Goal: Transaction & Acquisition: Purchase product/service

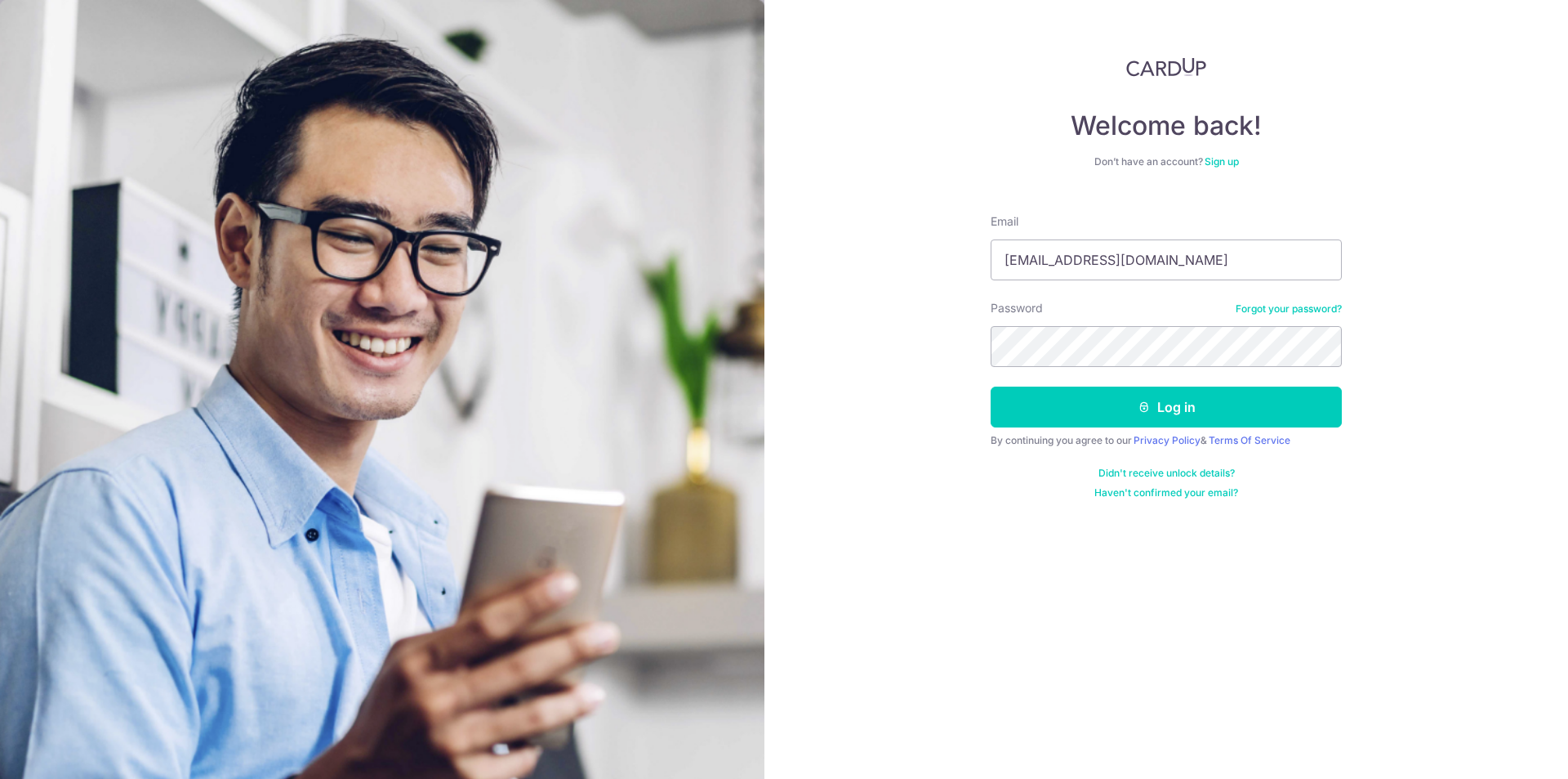
type input "[EMAIL_ADDRESS][DOMAIN_NAME]"
click at [991, 387] on button "Log in" at bounding box center [1167, 407] width 351 height 41
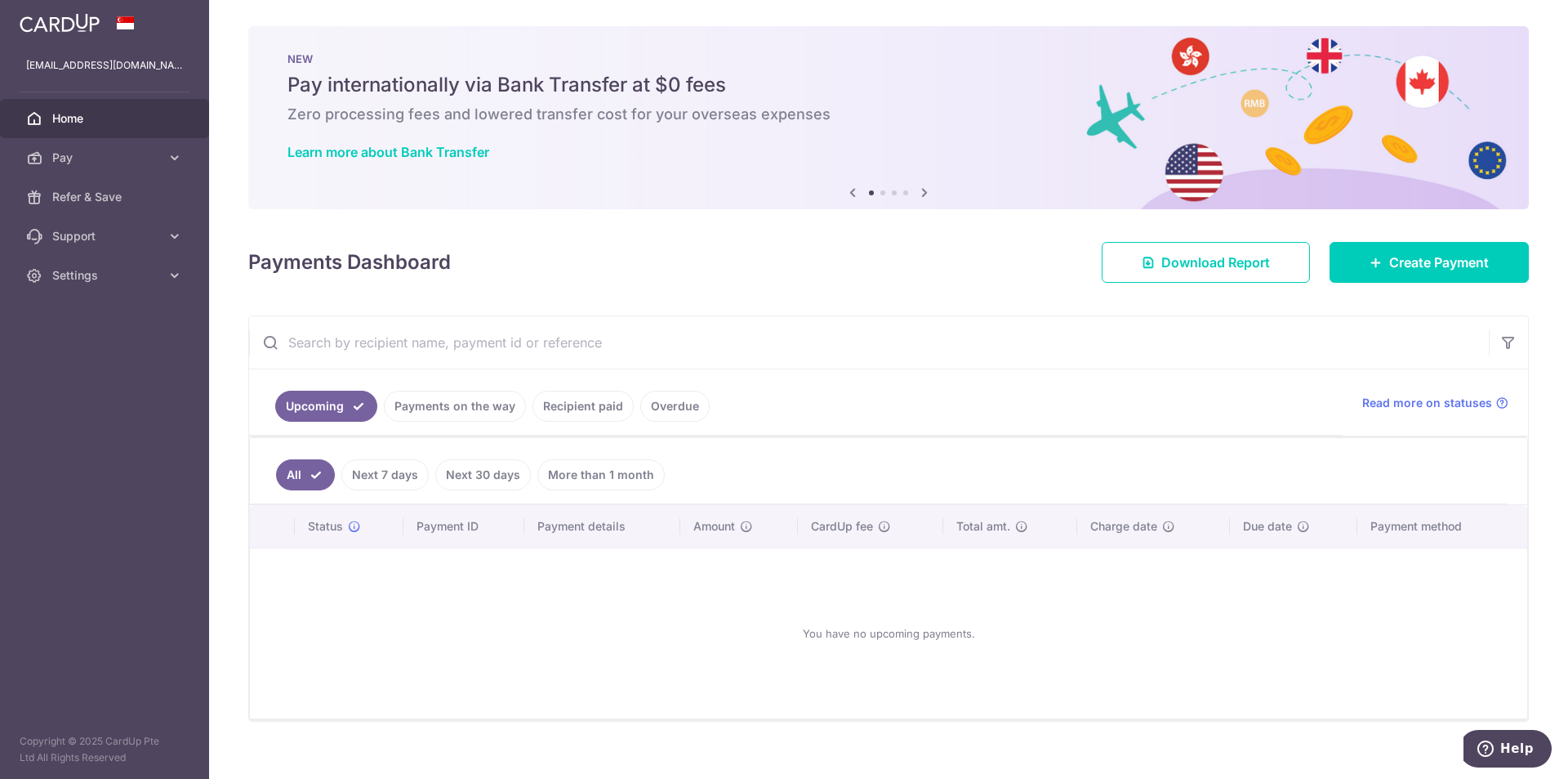
click at [425, 404] on link "Payments on the way" at bounding box center [455, 406] width 142 height 31
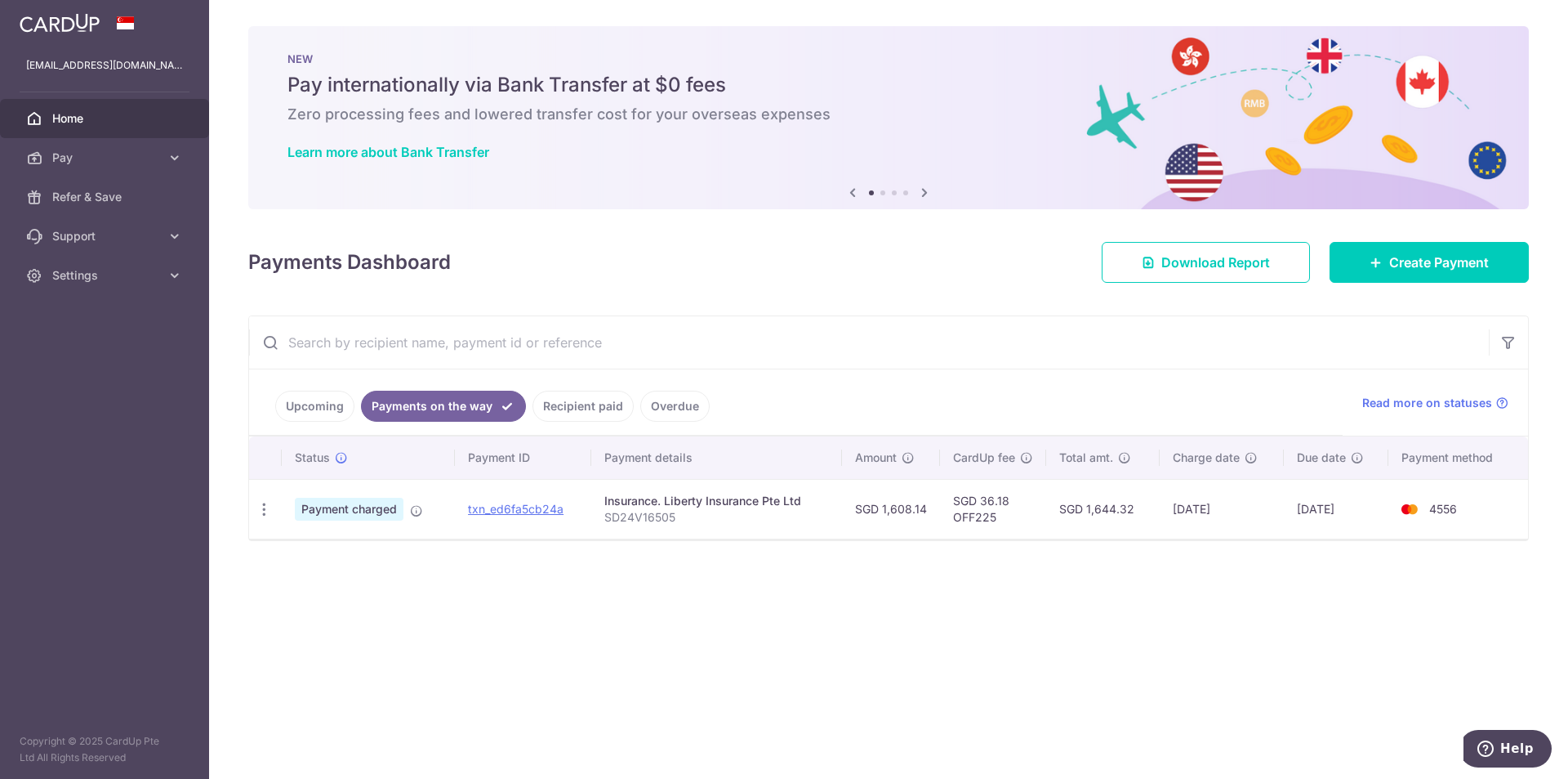
click at [570, 408] on link "Recipient paid" at bounding box center [583, 406] width 101 height 31
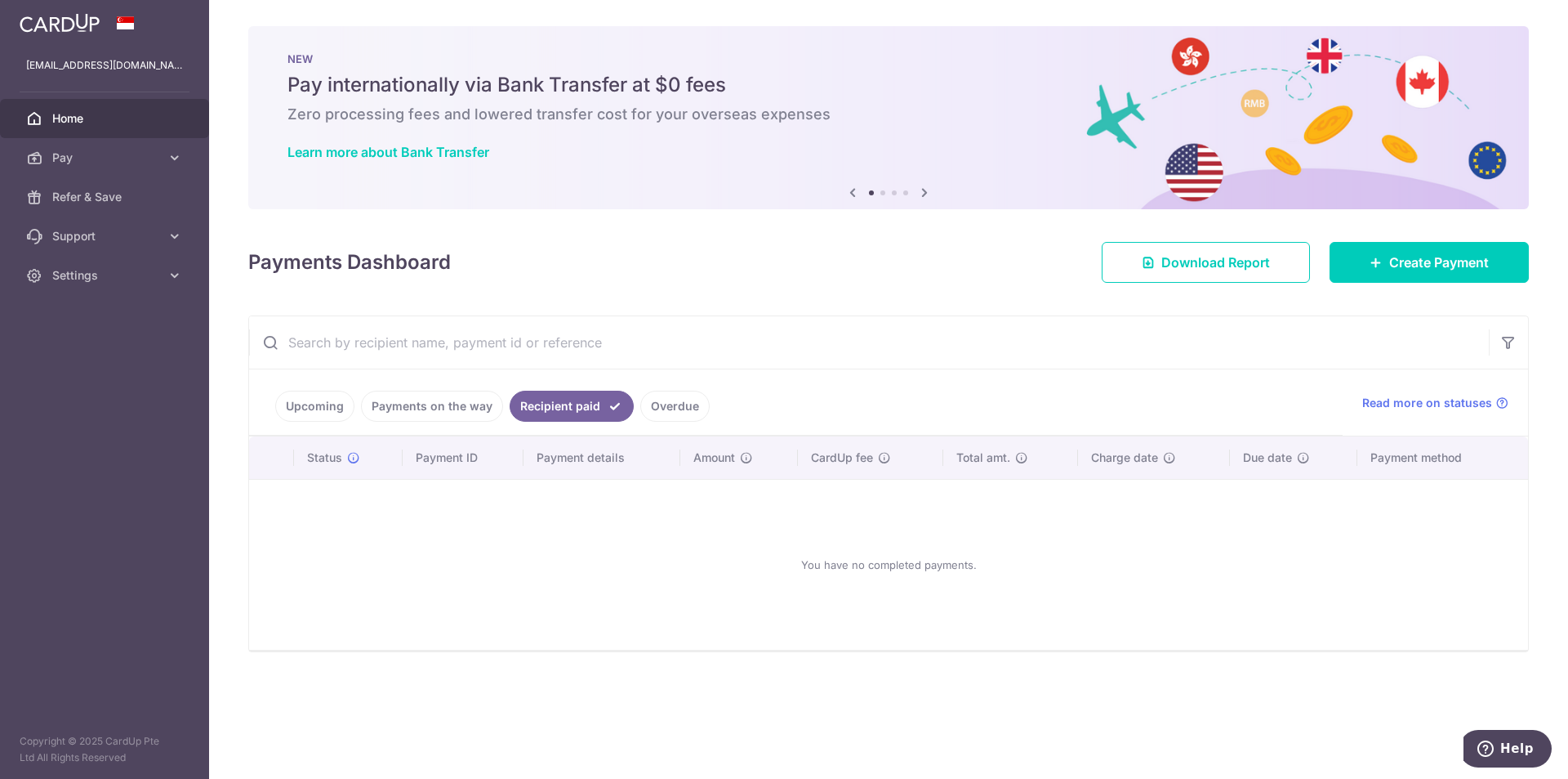
click at [660, 408] on link "Overdue" at bounding box center [675, 406] width 69 height 31
click at [562, 415] on link "Recipient paid" at bounding box center [561, 406] width 101 height 31
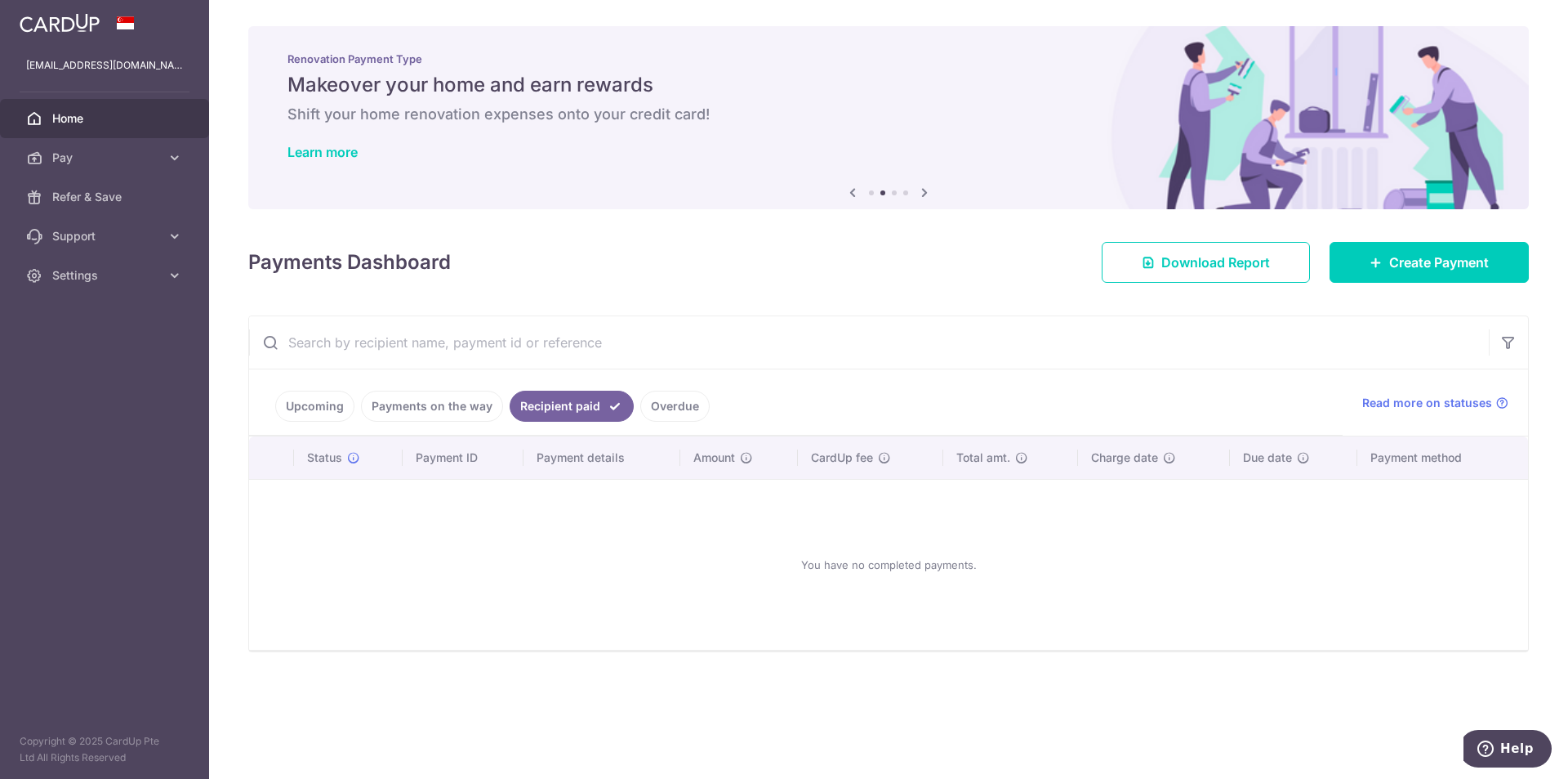
click at [460, 407] on link "Payments on the way" at bounding box center [433, 406] width 142 height 31
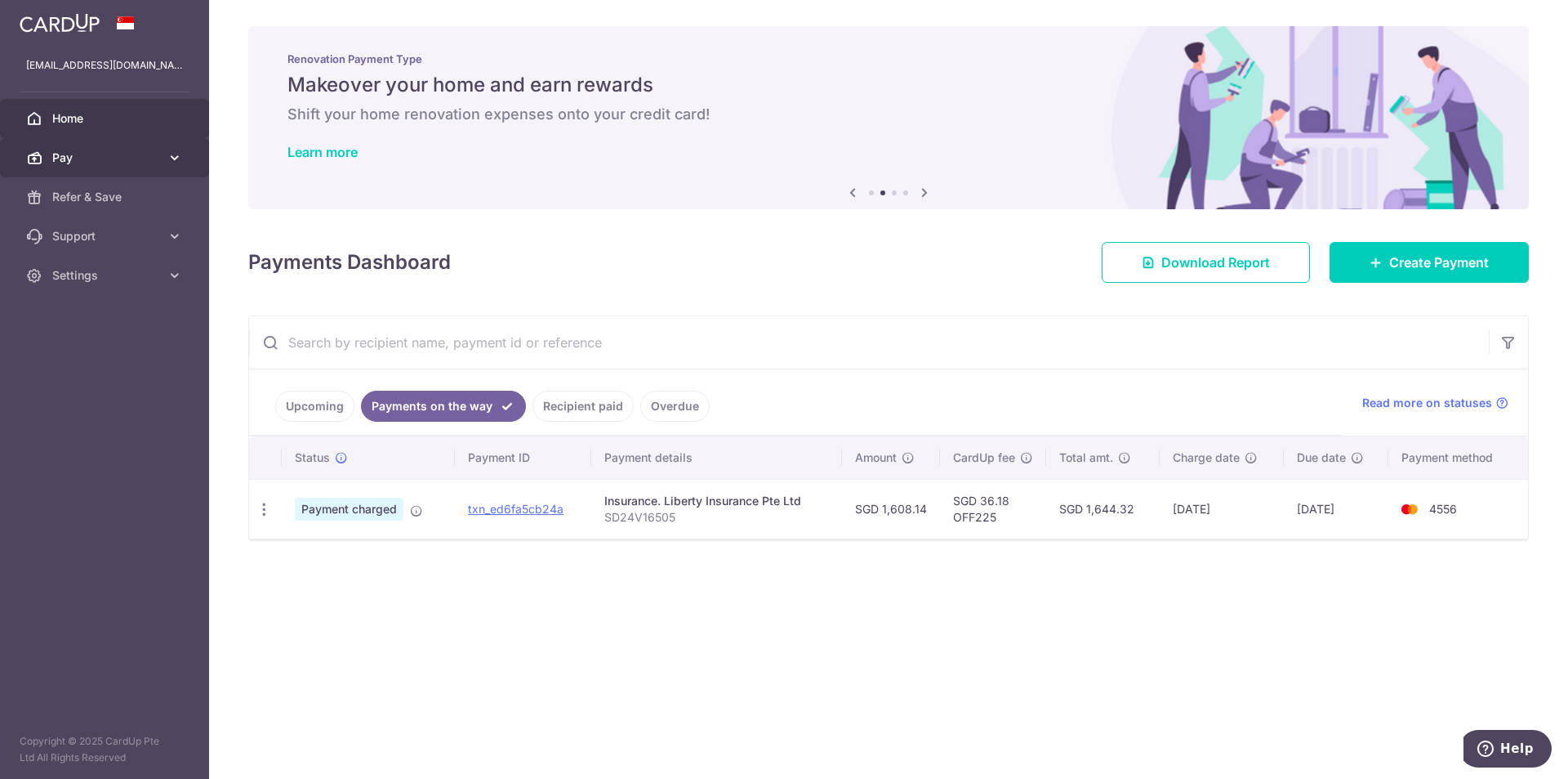
click at [121, 160] on span "Pay" at bounding box center [106, 158] width 108 height 16
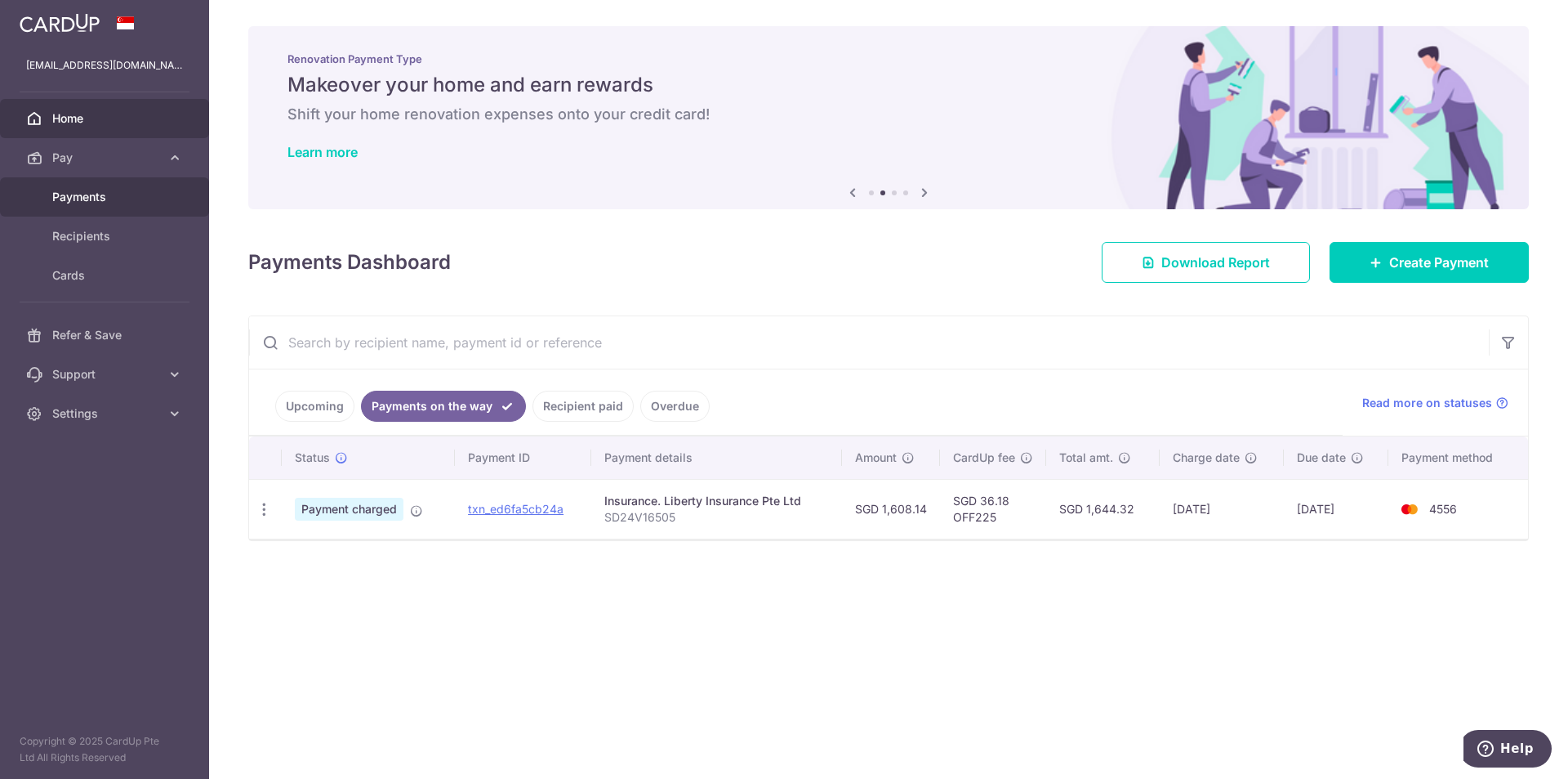
click at [121, 208] on link "Payments" at bounding box center [105, 197] width 209 height 40
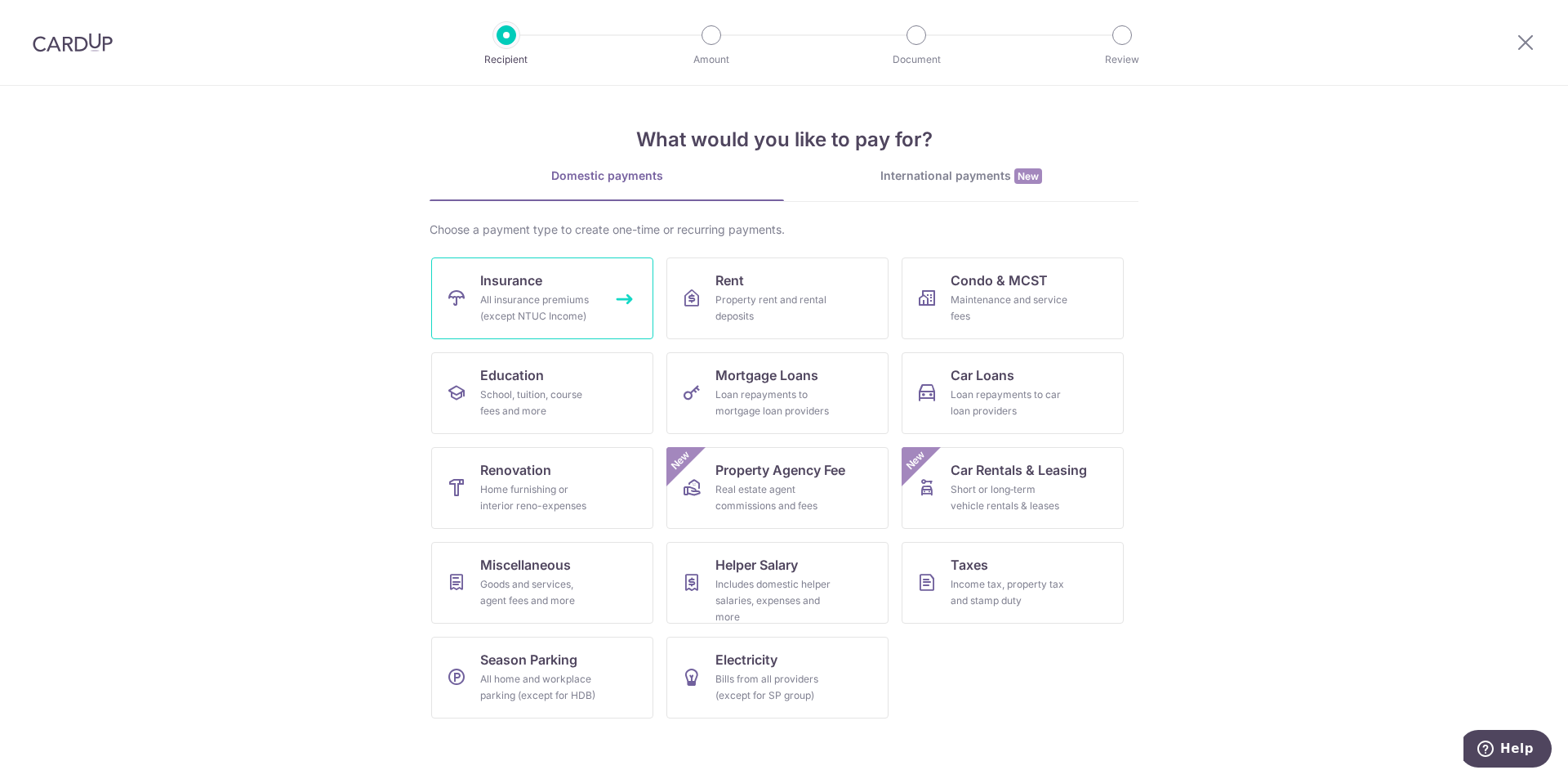
click at [599, 323] on link "Insurance All insurance premiums (except NTUC Income)" at bounding box center [542, 298] width 223 height 82
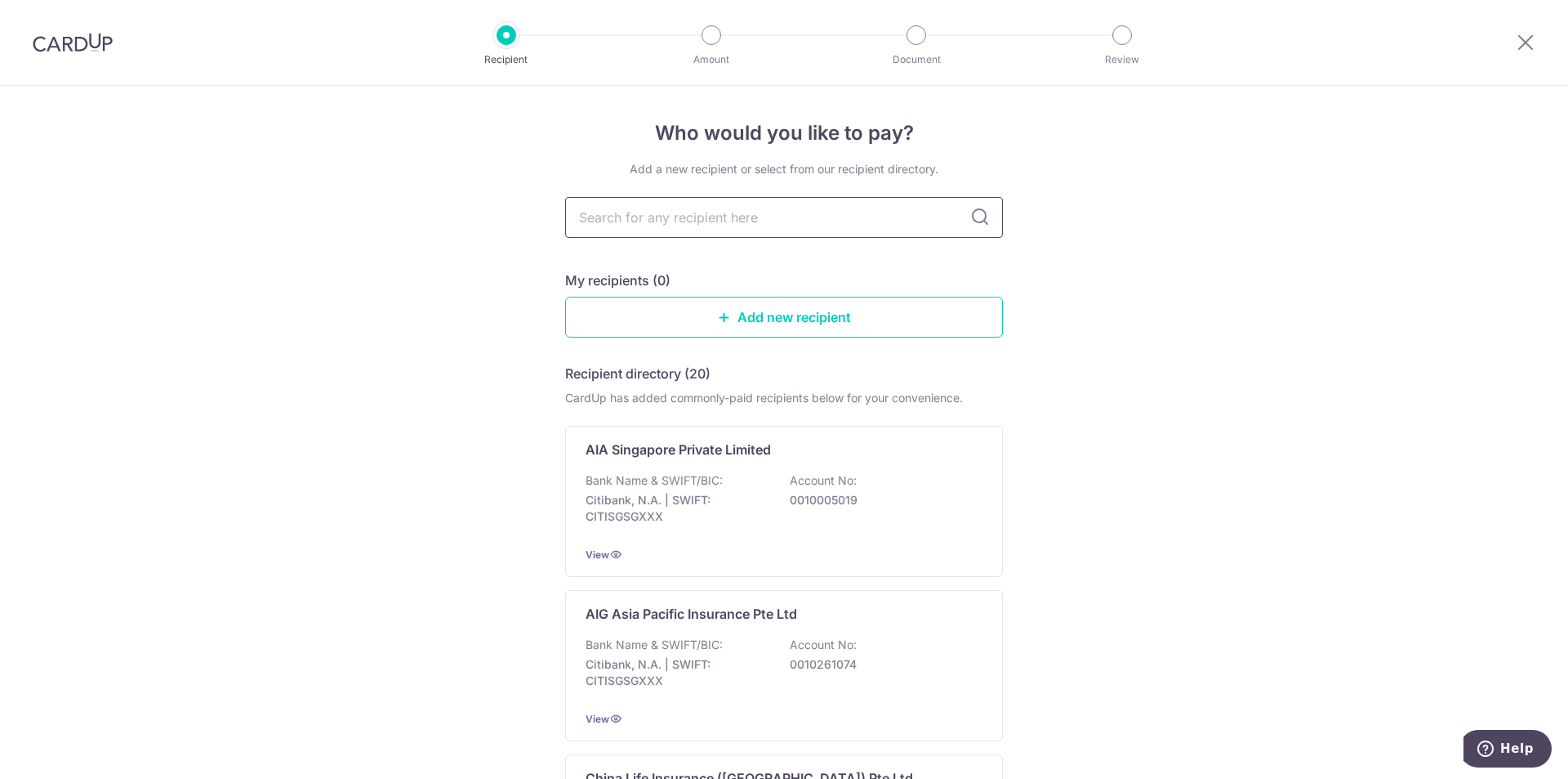
click at [747, 213] on input "text" at bounding box center [784, 216] width 438 height 41
type input "hsbc life"
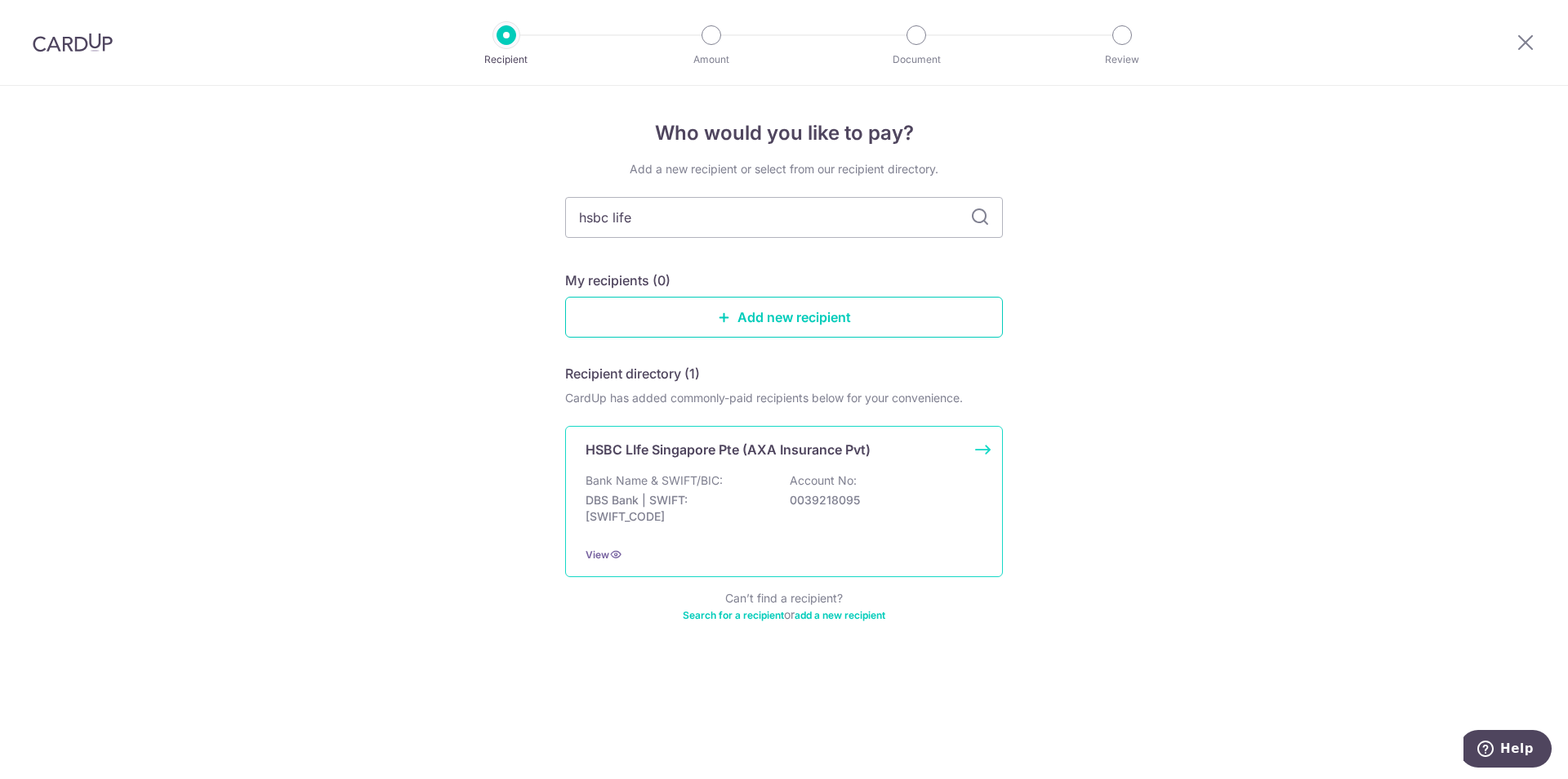
click at [725, 494] on p "DBS Bank | SWIFT: DBSSSGSGXXX" at bounding box center [677, 509] width 183 height 32
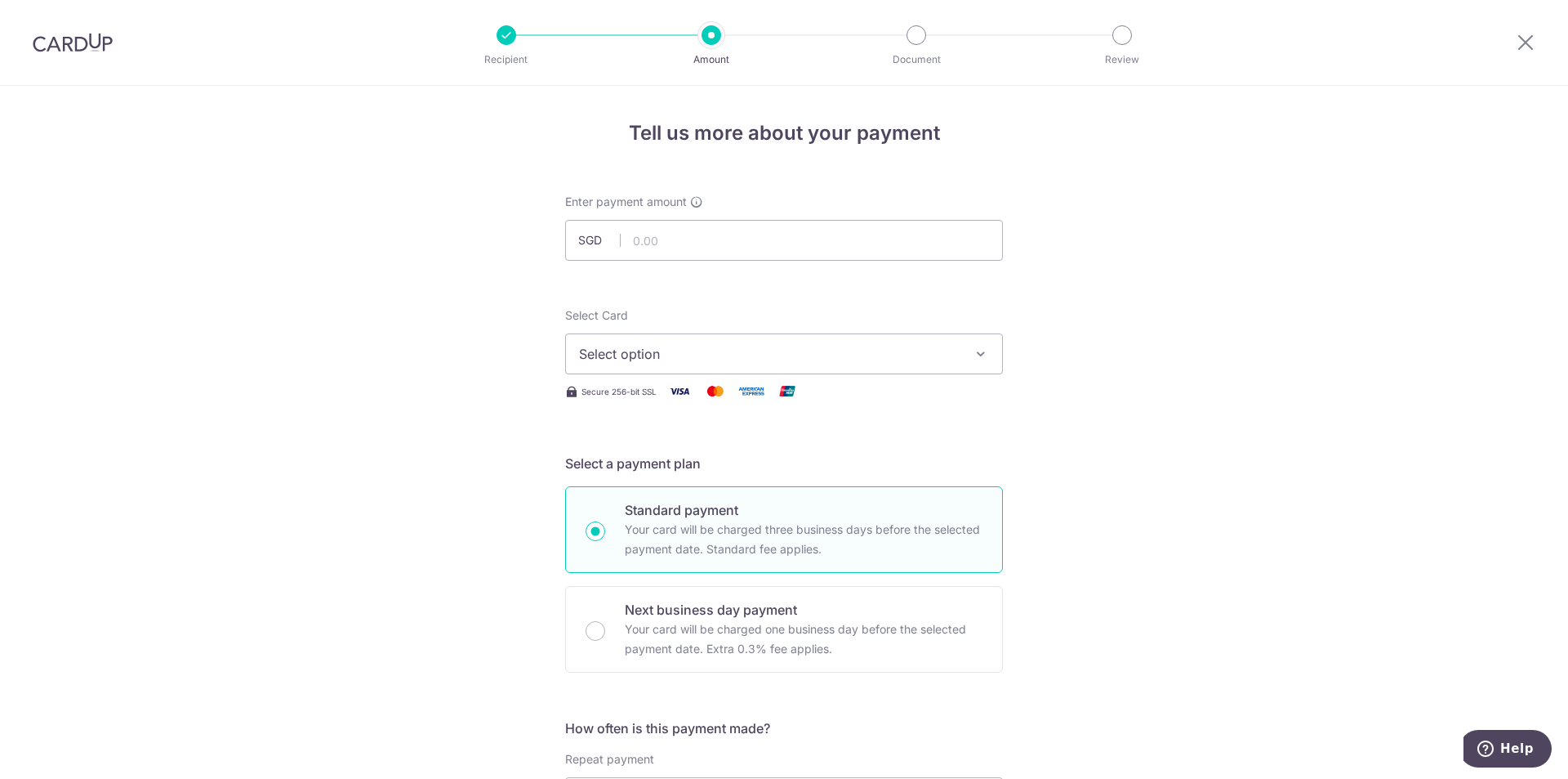
click at [786, 358] on span "Select option" at bounding box center [770, 354] width 380 height 20
click at [739, 454] on link "**** 4556" at bounding box center [784, 471] width 436 height 40
click at [866, 241] on input "text" at bounding box center [784, 240] width 438 height 41
type input "450.00"
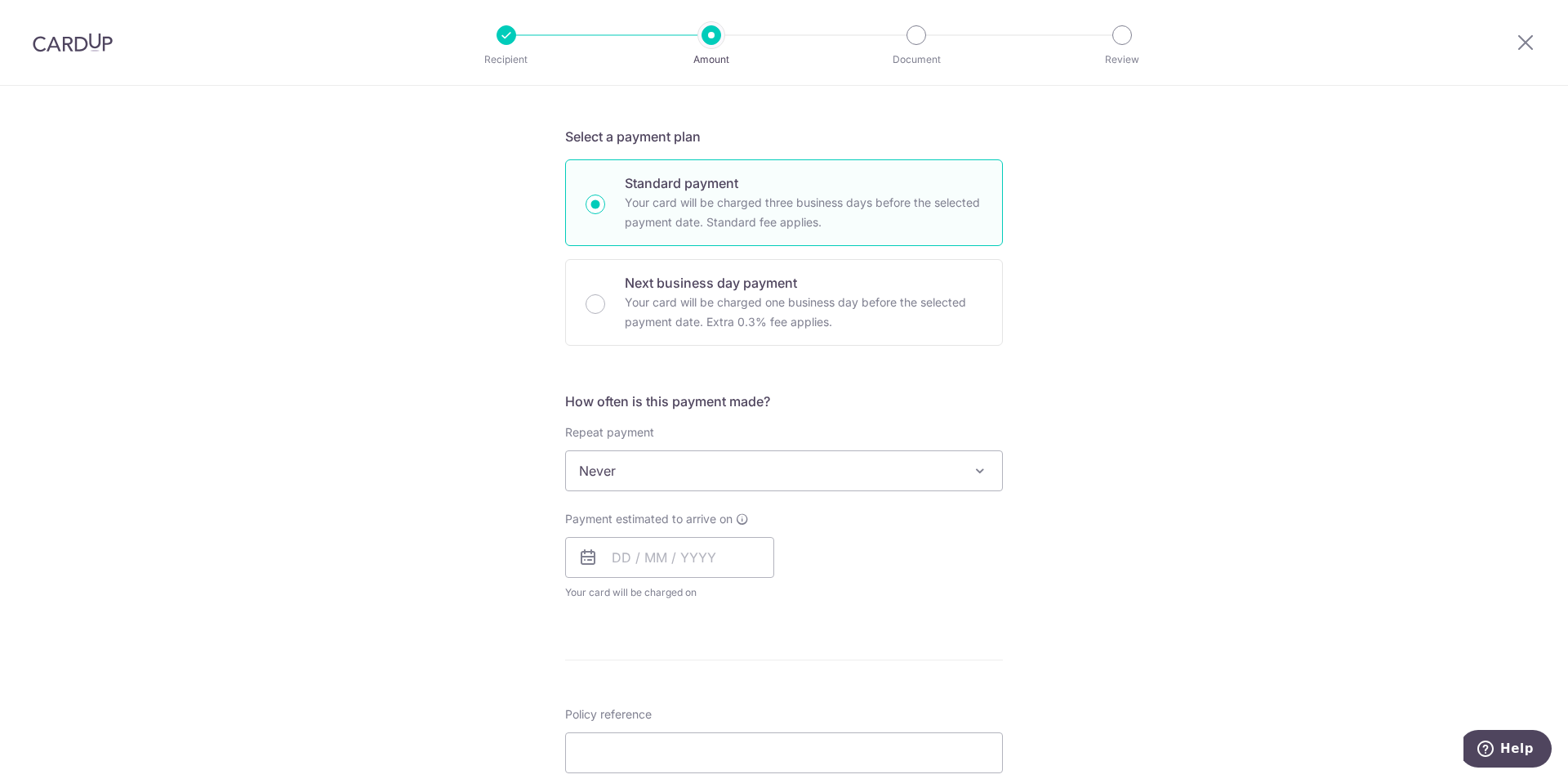
scroll to position [408, 0]
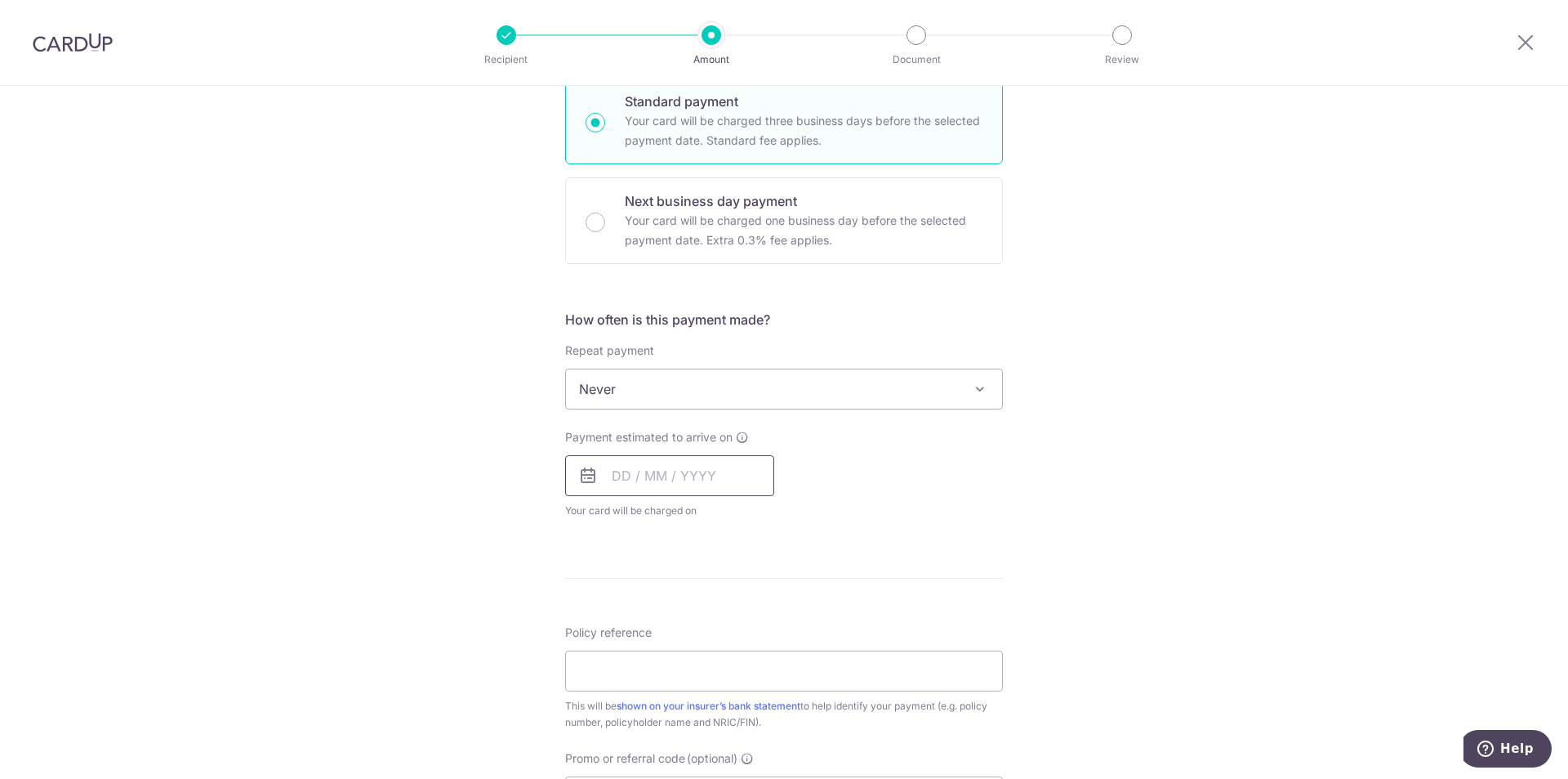
click at [708, 463] on input "text" at bounding box center [670, 475] width 209 height 41
click at [796, 516] on link "Next" at bounding box center [797, 520] width 20 height 20
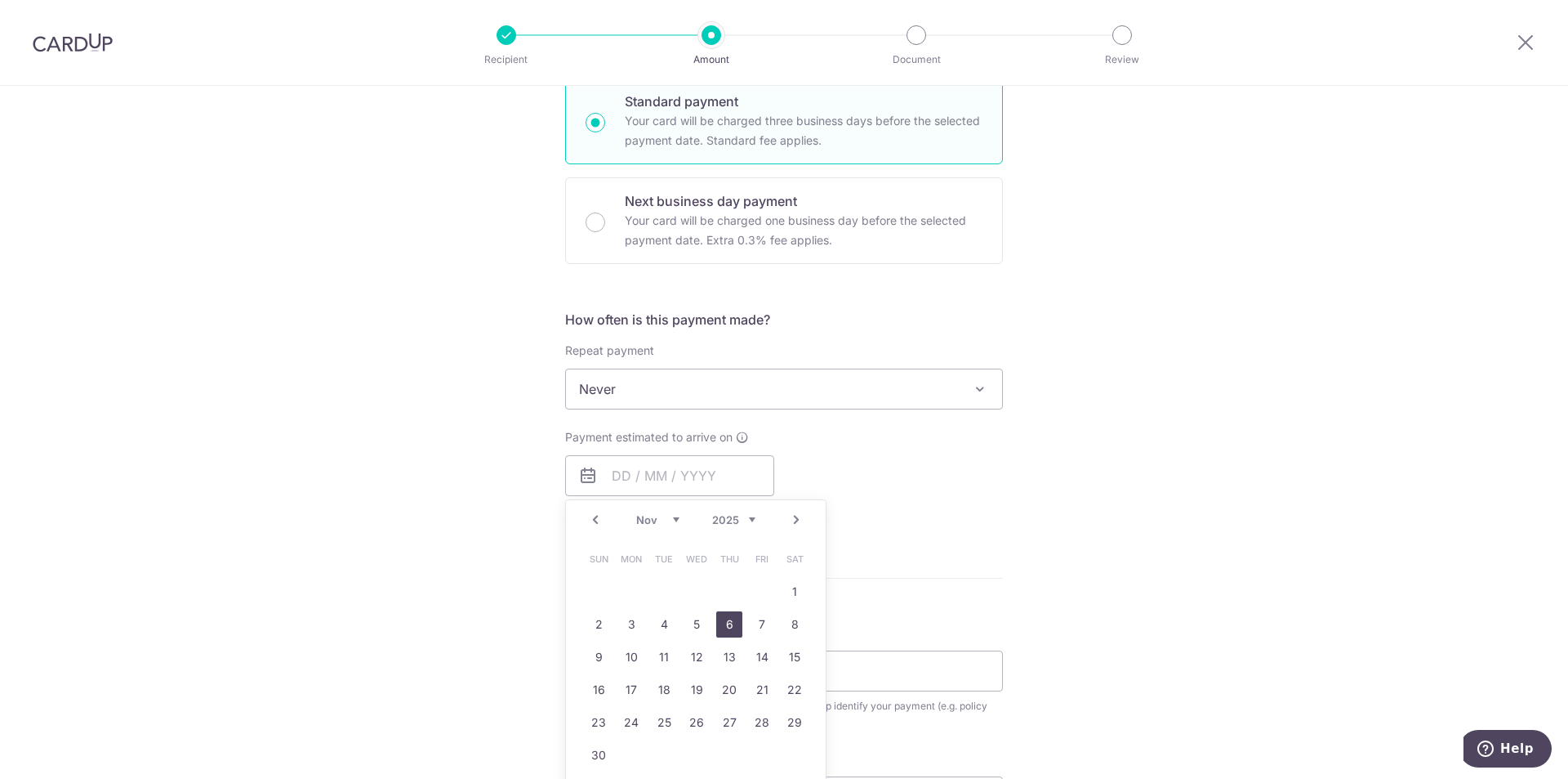
click at [725, 629] on link "6" at bounding box center [729, 624] width 26 height 26
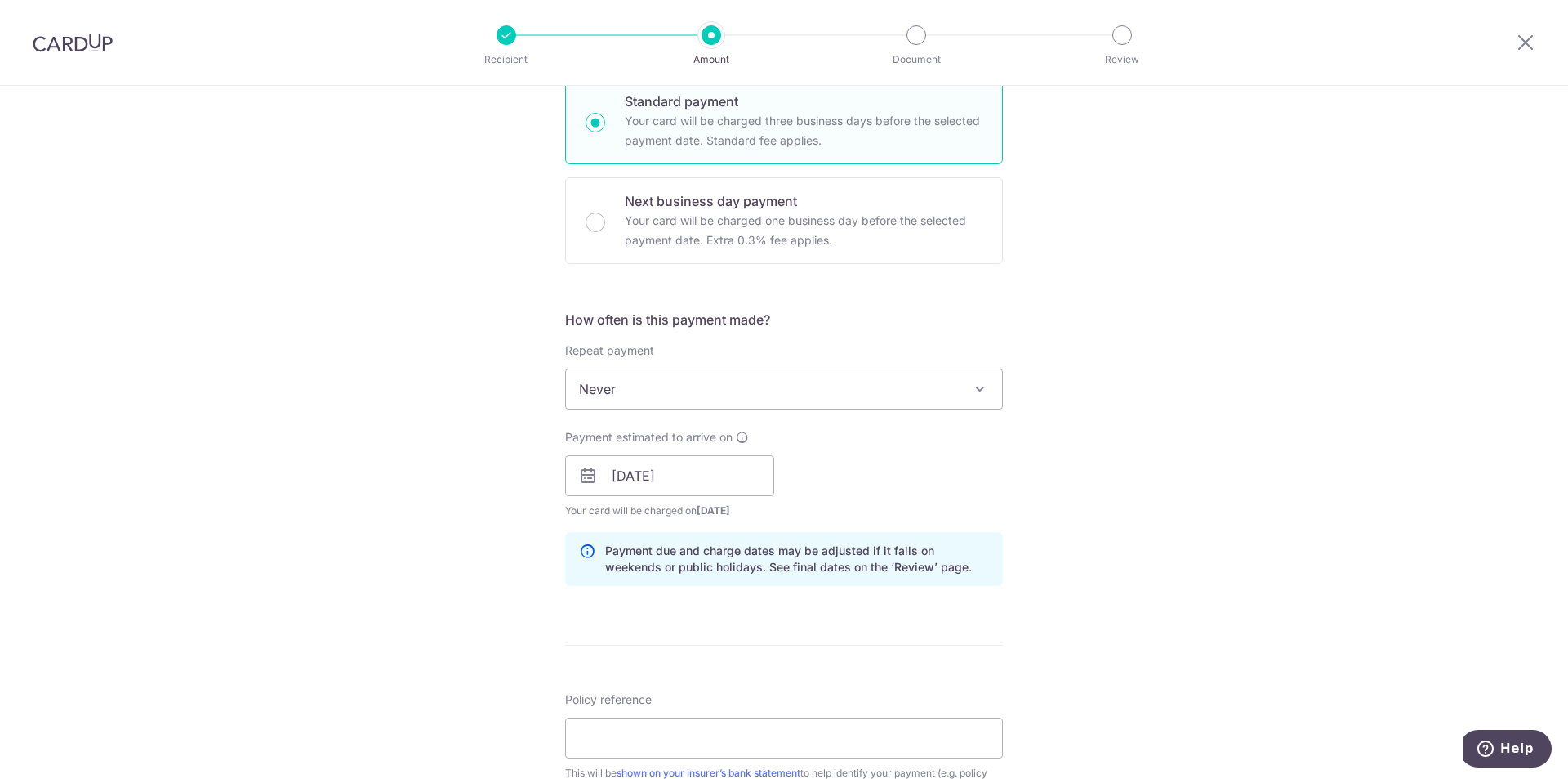
click at [927, 485] on div "Payment estimated to arrive on 06/11/2025 Prev Next Nov Dec 2025 2026 2027 2028…" at bounding box center [784, 474] width 458 height 90
click at [709, 483] on input "06/11/2025" at bounding box center [670, 475] width 209 height 41
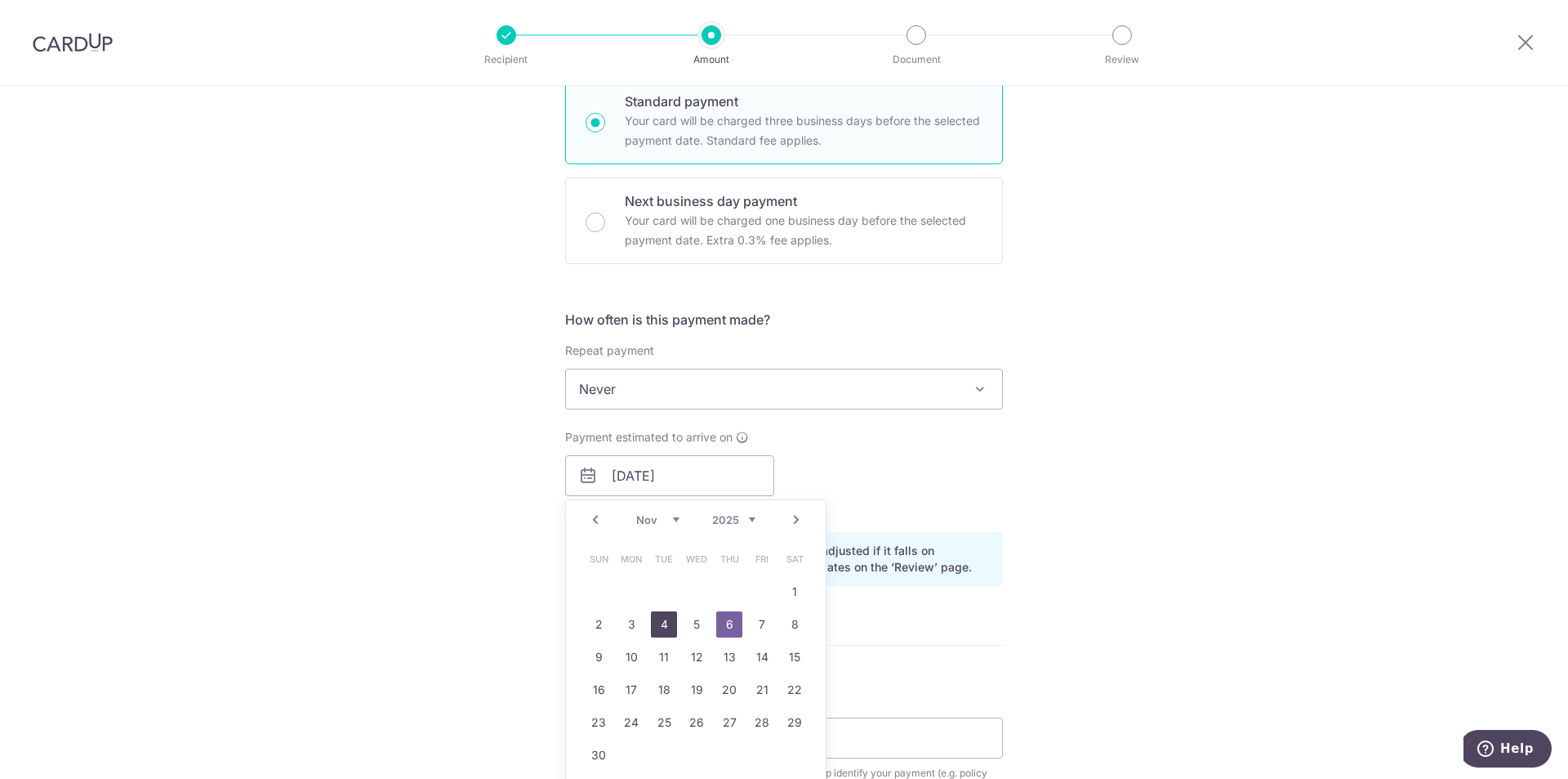
click at [666, 624] on link "4" at bounding box center [663, 624] width 26 height 26
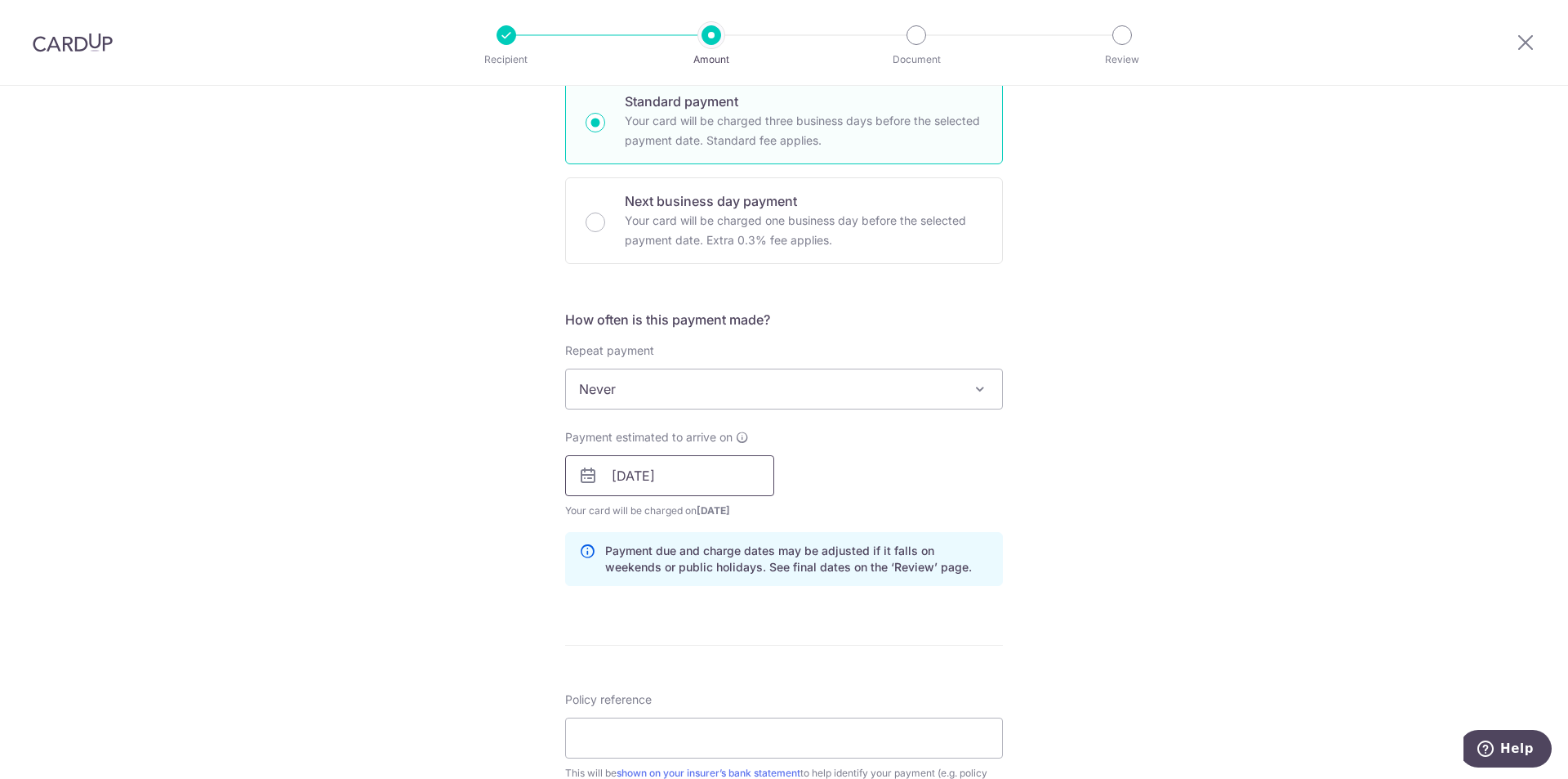
click at [714, 478] on input "04/11/2025" at bounding box center [670, 475] width 209 height 41
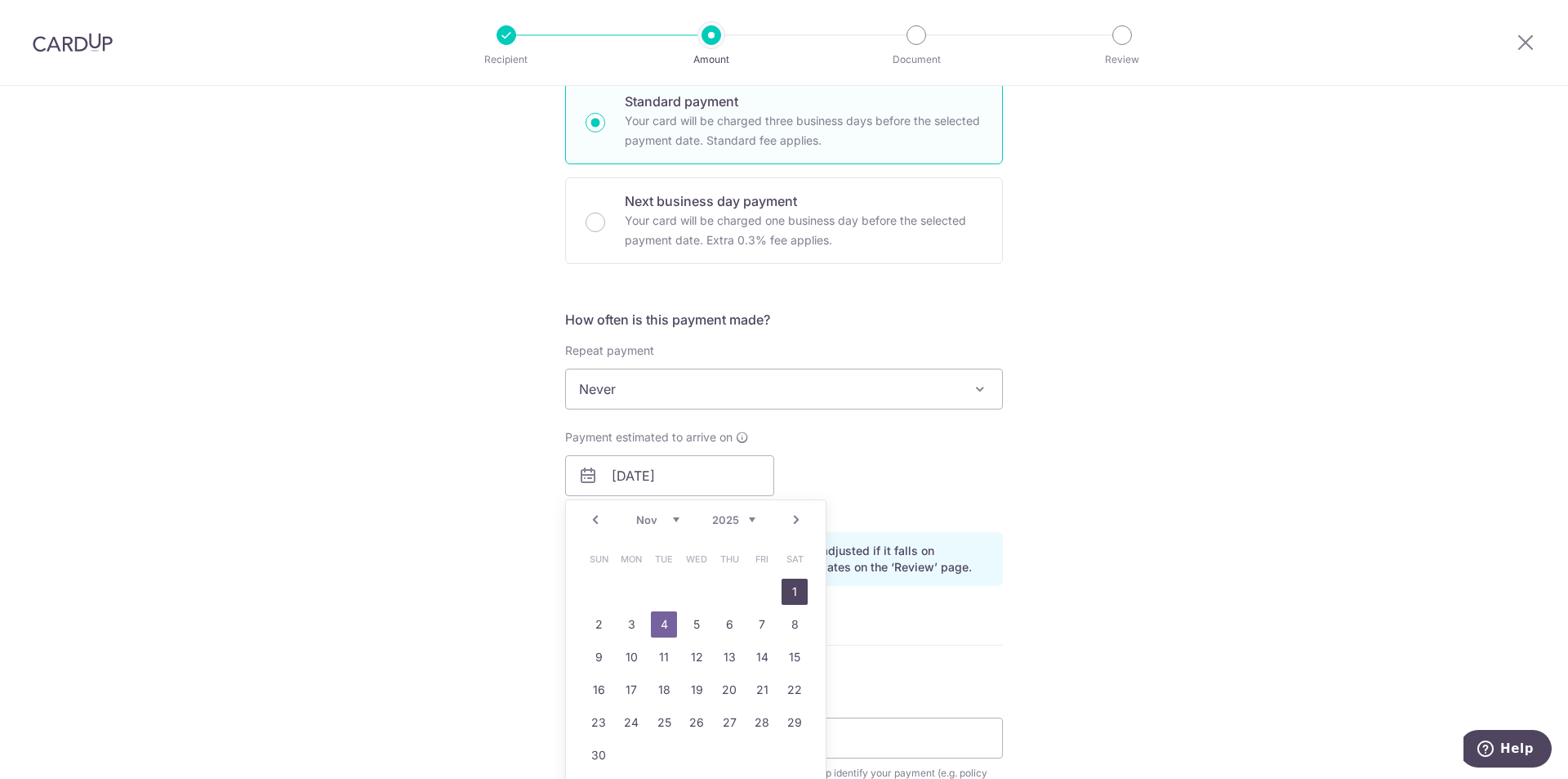
click at [789, 600] on link "1" at bounding box center [794, 591] width 26 height 26
type input "01/11/2025"
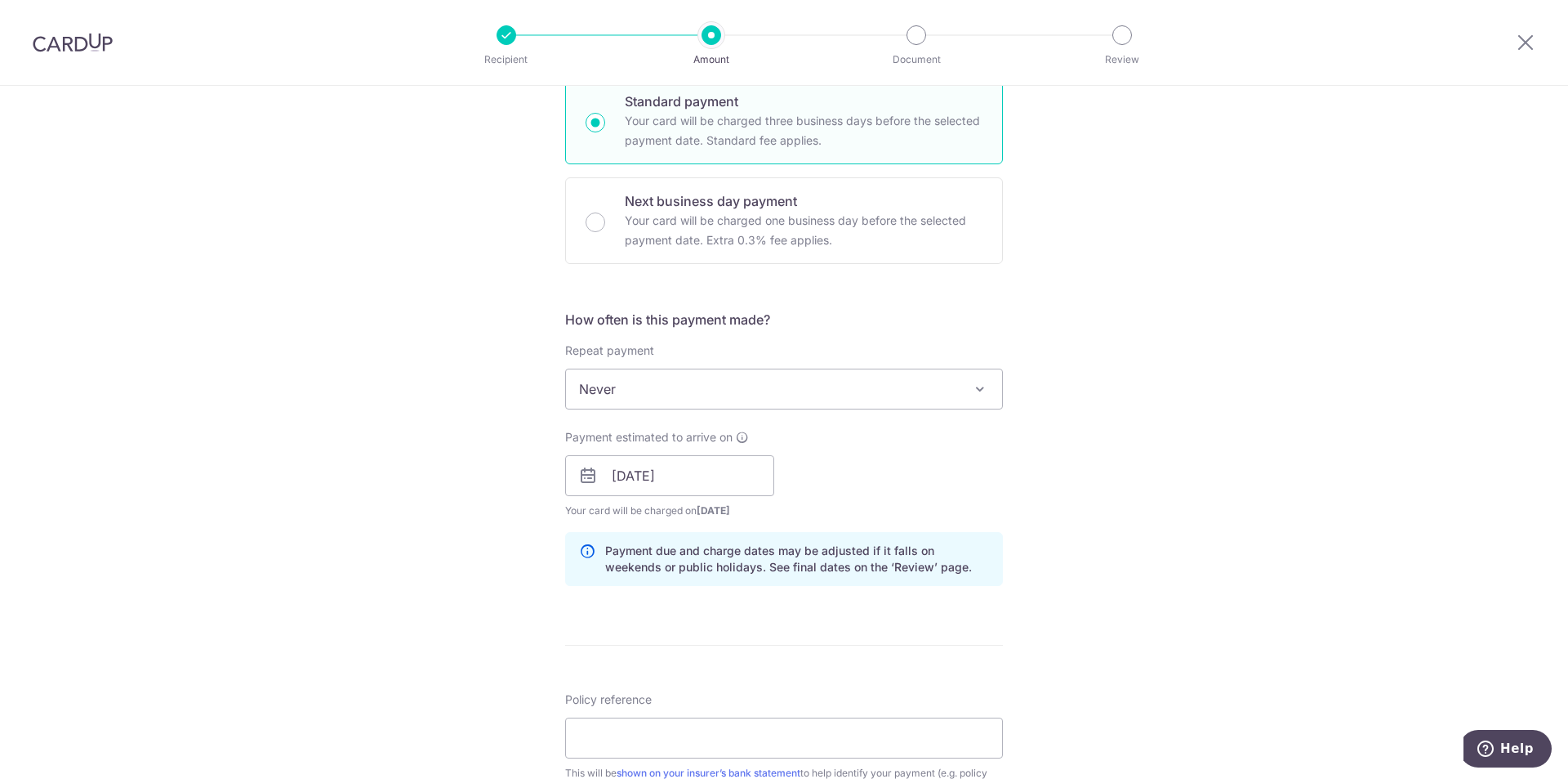
click at [895, 466] on div "Payment estimated to arrive on 01/11/2025 Prev Next Nov Dec 2025 2026 2027 2028…" at bounding box center [784, 474] width 458 height 90
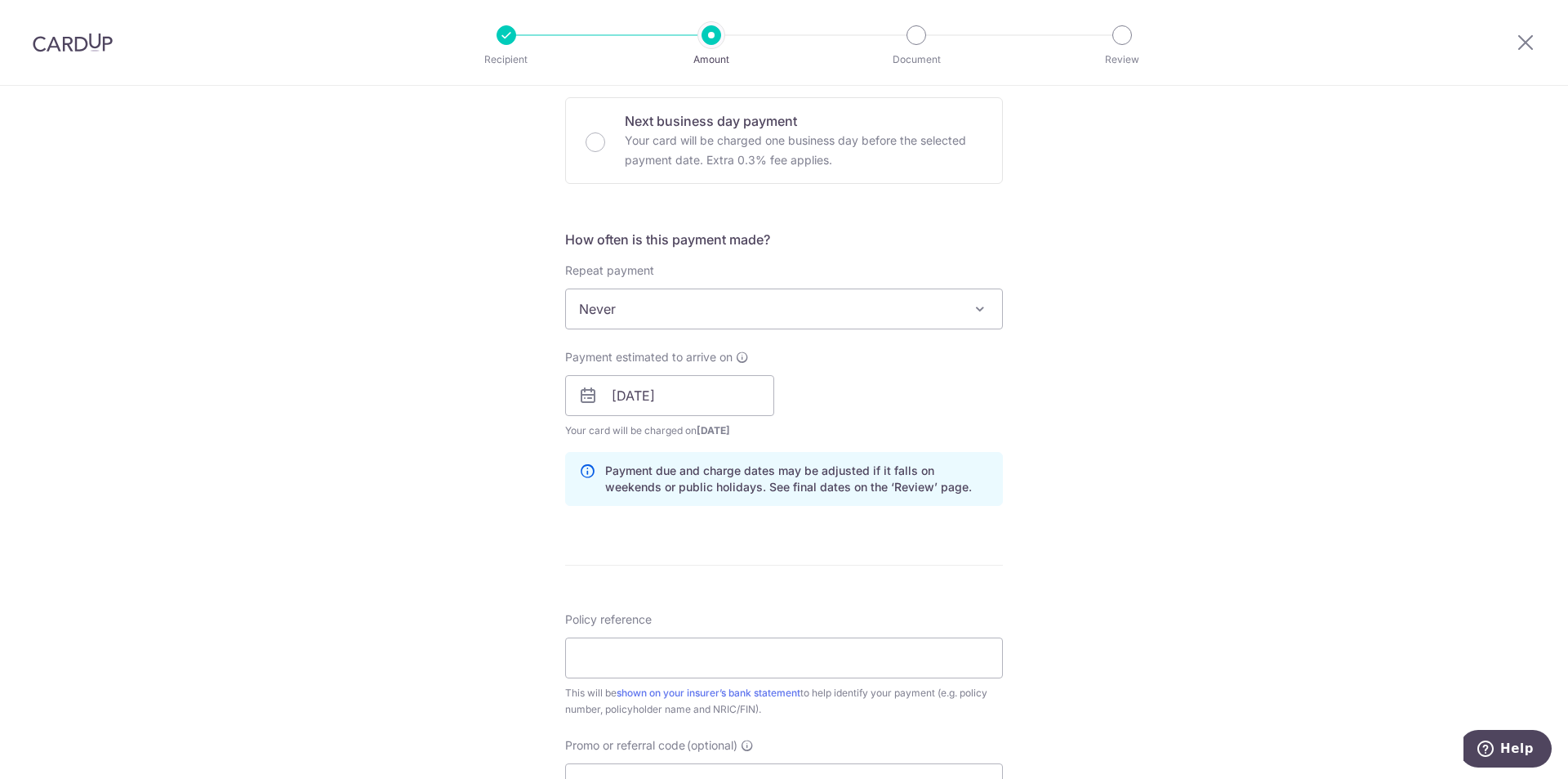
scroll to position [736, 0]
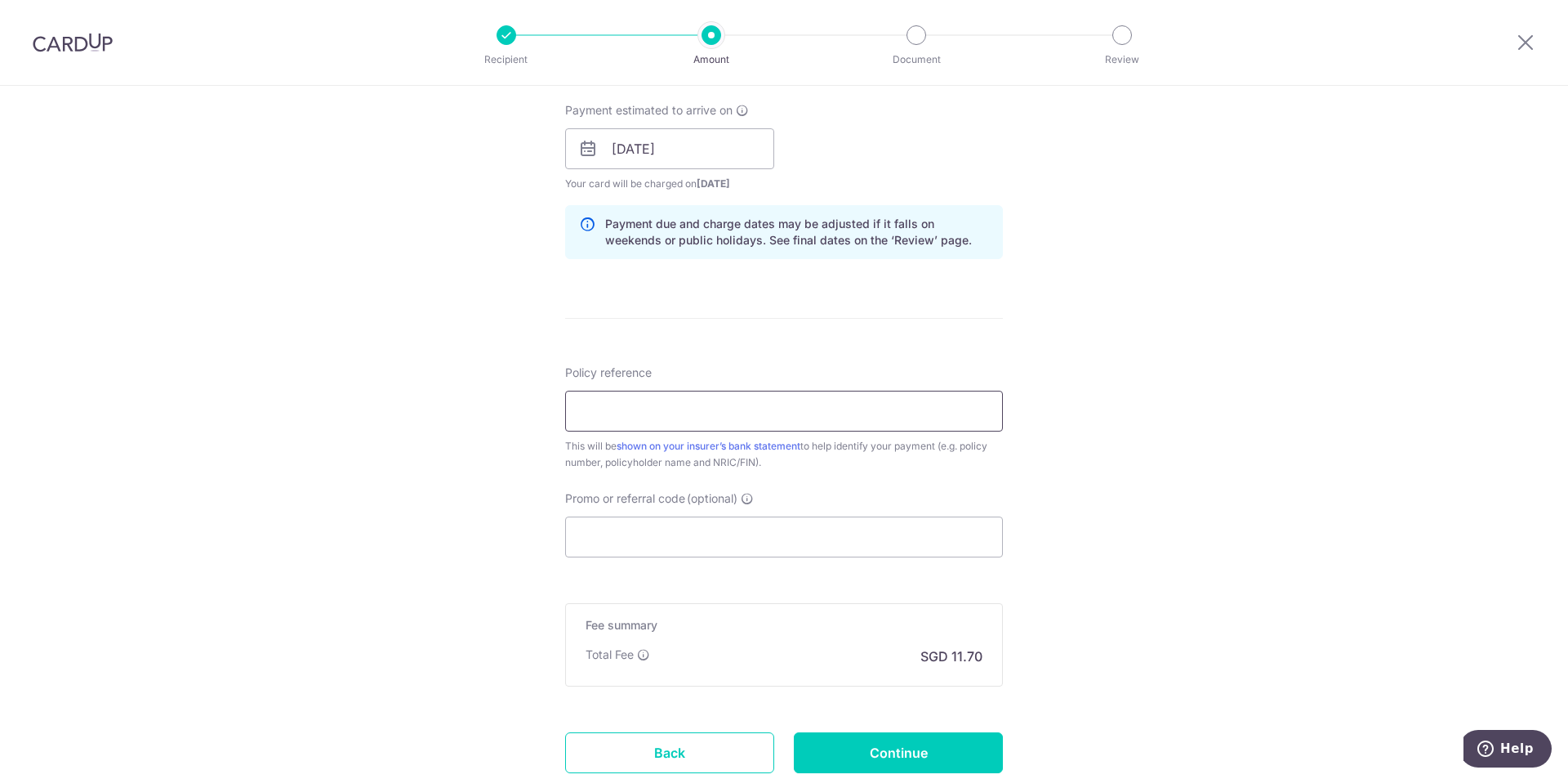
click at [864, 421] on input "Policy reference" at bounding box center [784, 410] width 438 height 41
type input "9999999"
click at [836, 746] on input "Continue" at bounding box center [898, 752] width 209 height 41
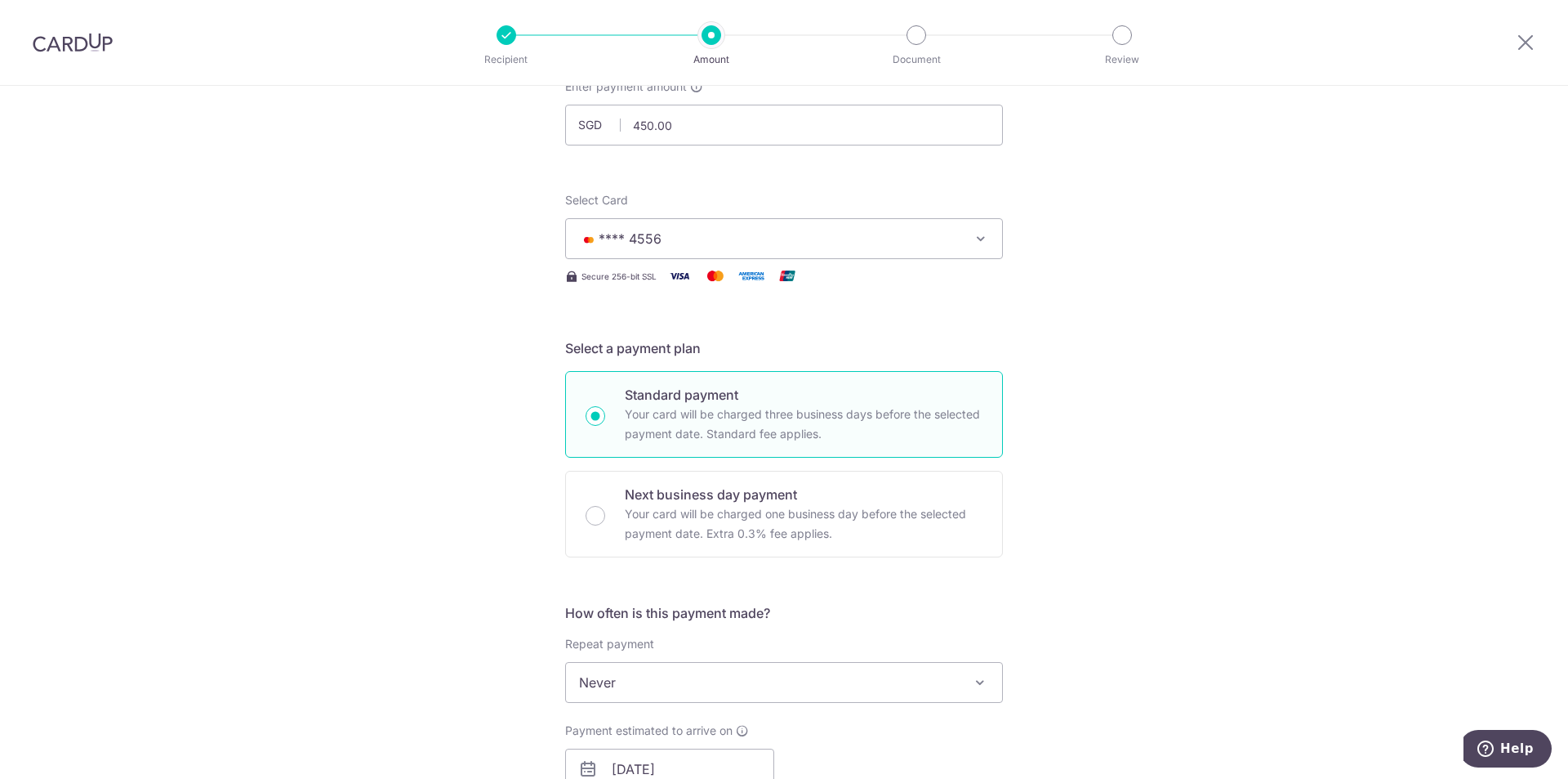
scroll to position [163, 0]
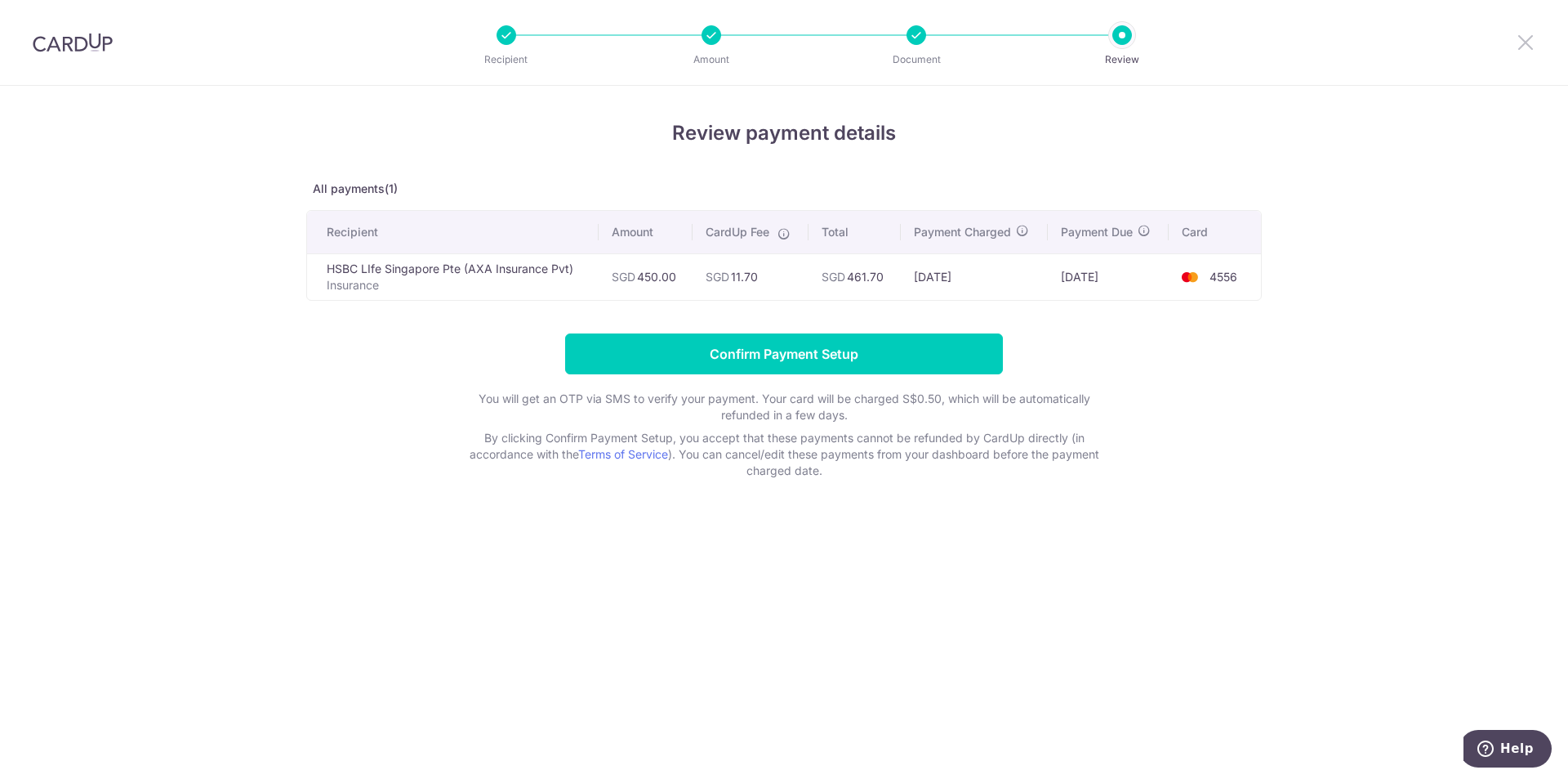
click at [1520, 45] on icon at bounding box center [1526, 41] width 20 height 21
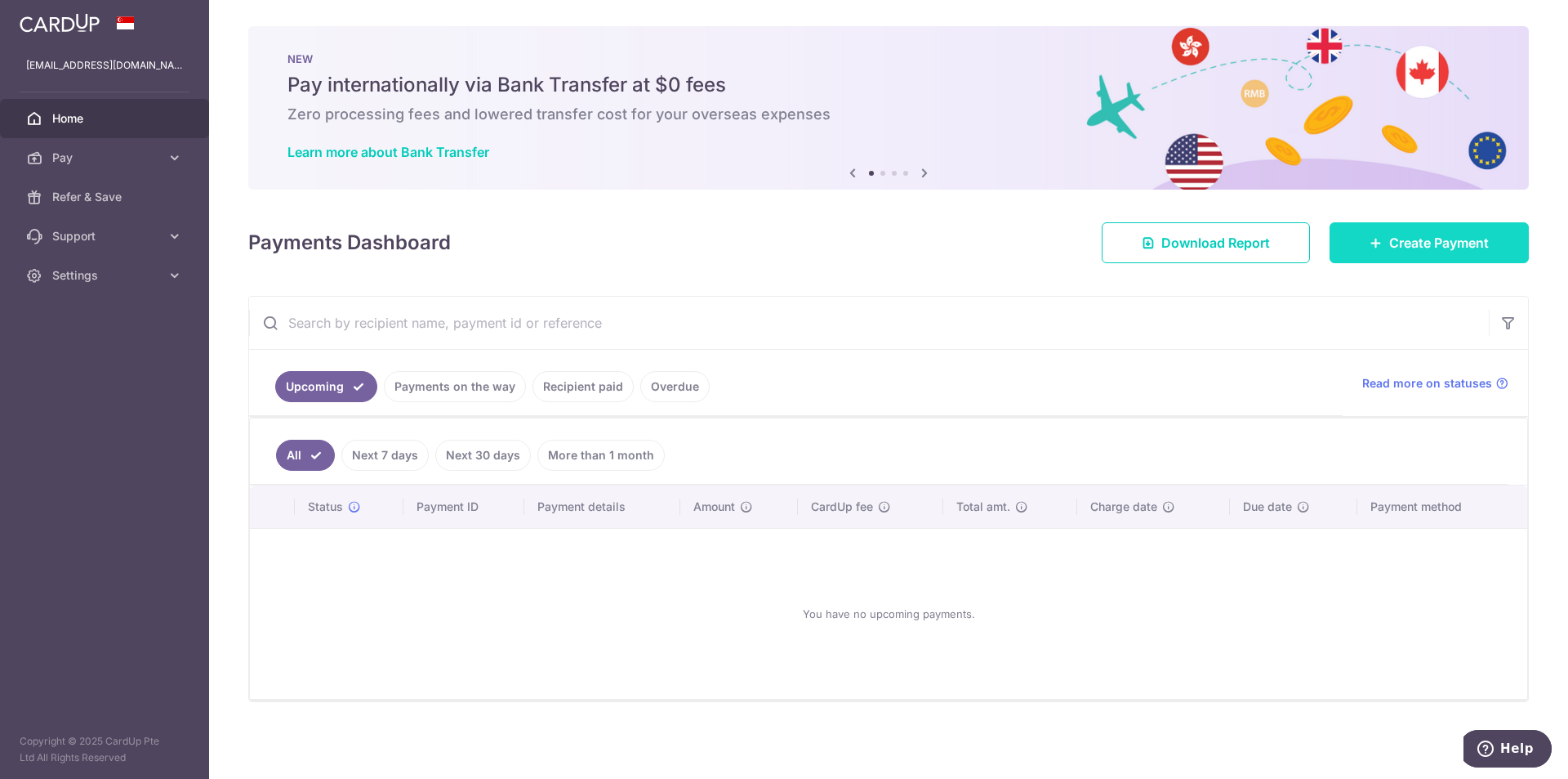
click at [1459, 259] on link "Create Payment" at bounding box center [1429, 243] width 199 height 41
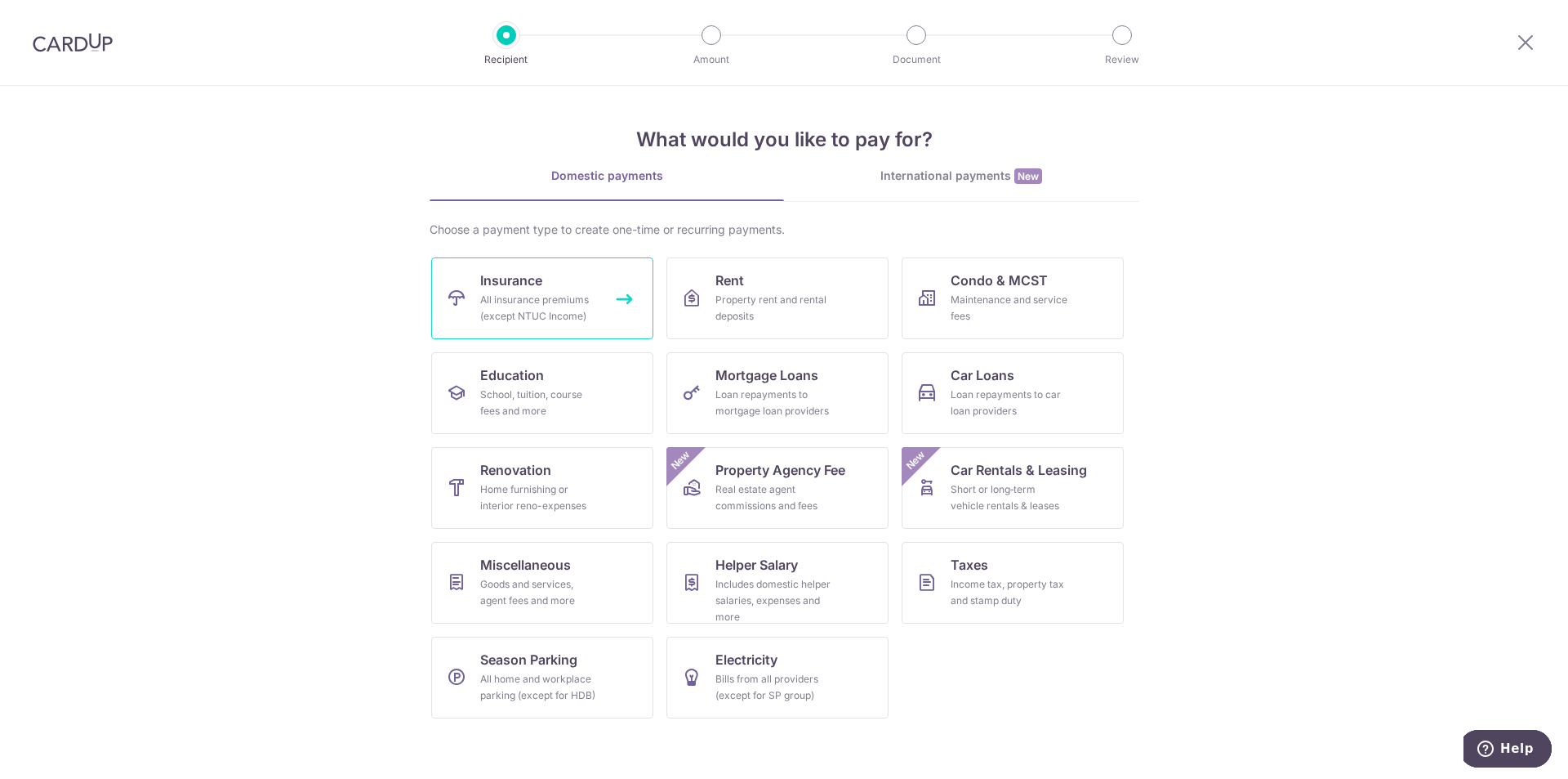
click at [537, 275] on span "Insurance" at bounding box center [511, 280] width 62 height 20
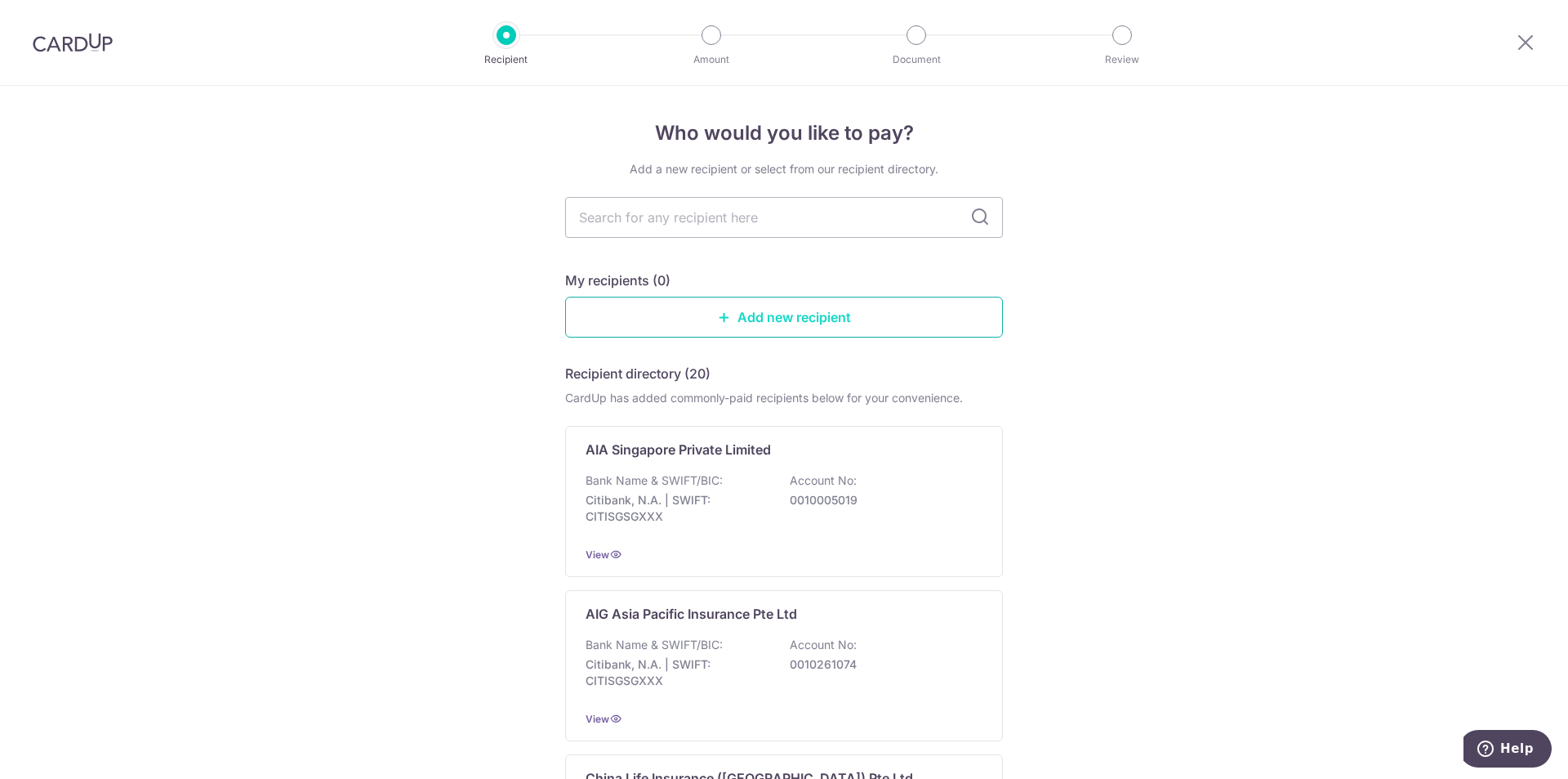
click at [866, 327] on link "Add new recipient" at bounding box center [784, 316] width 438 height 41
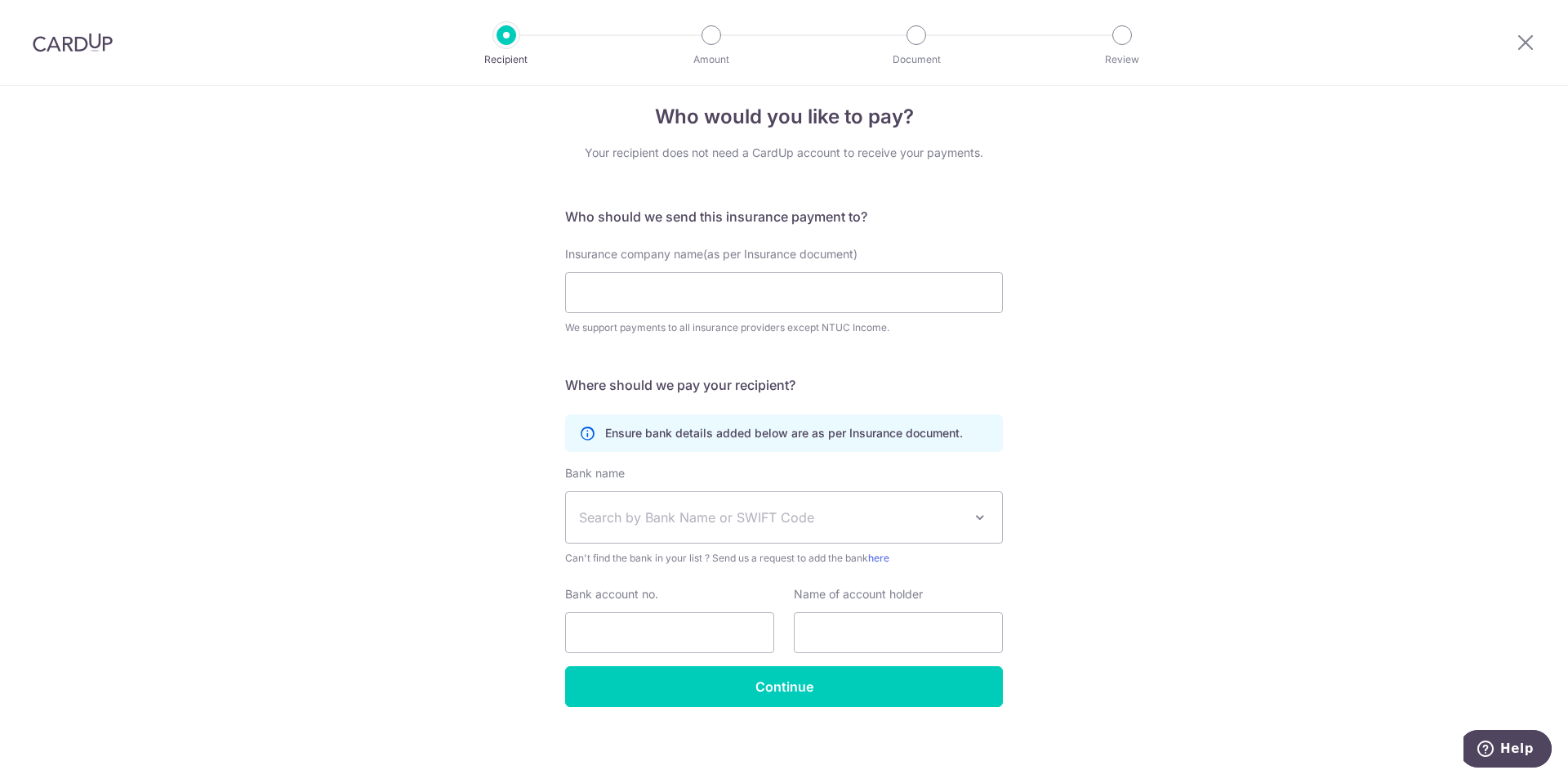
scroll to position [22, 0]
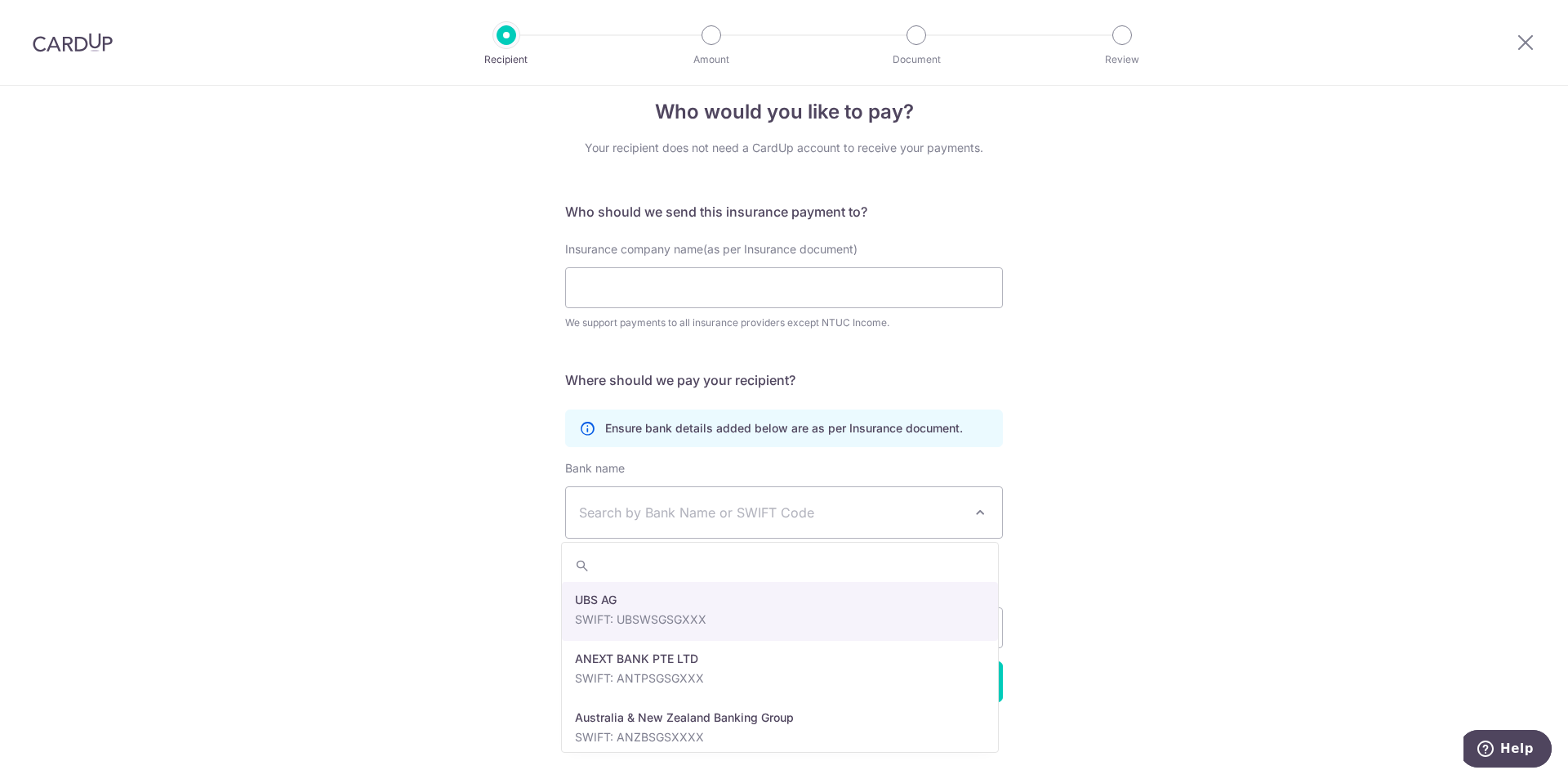
click at [816, 513] on span "Search by Bank Name or SWIFT Code" at bounding box center [771, 512] width 384 height 20
click at [1090, 319] on div "Who would you like to pay? Your recipient does not need a CardUp account to rec…" at bounding box center [784, 422] width 1568 height 714
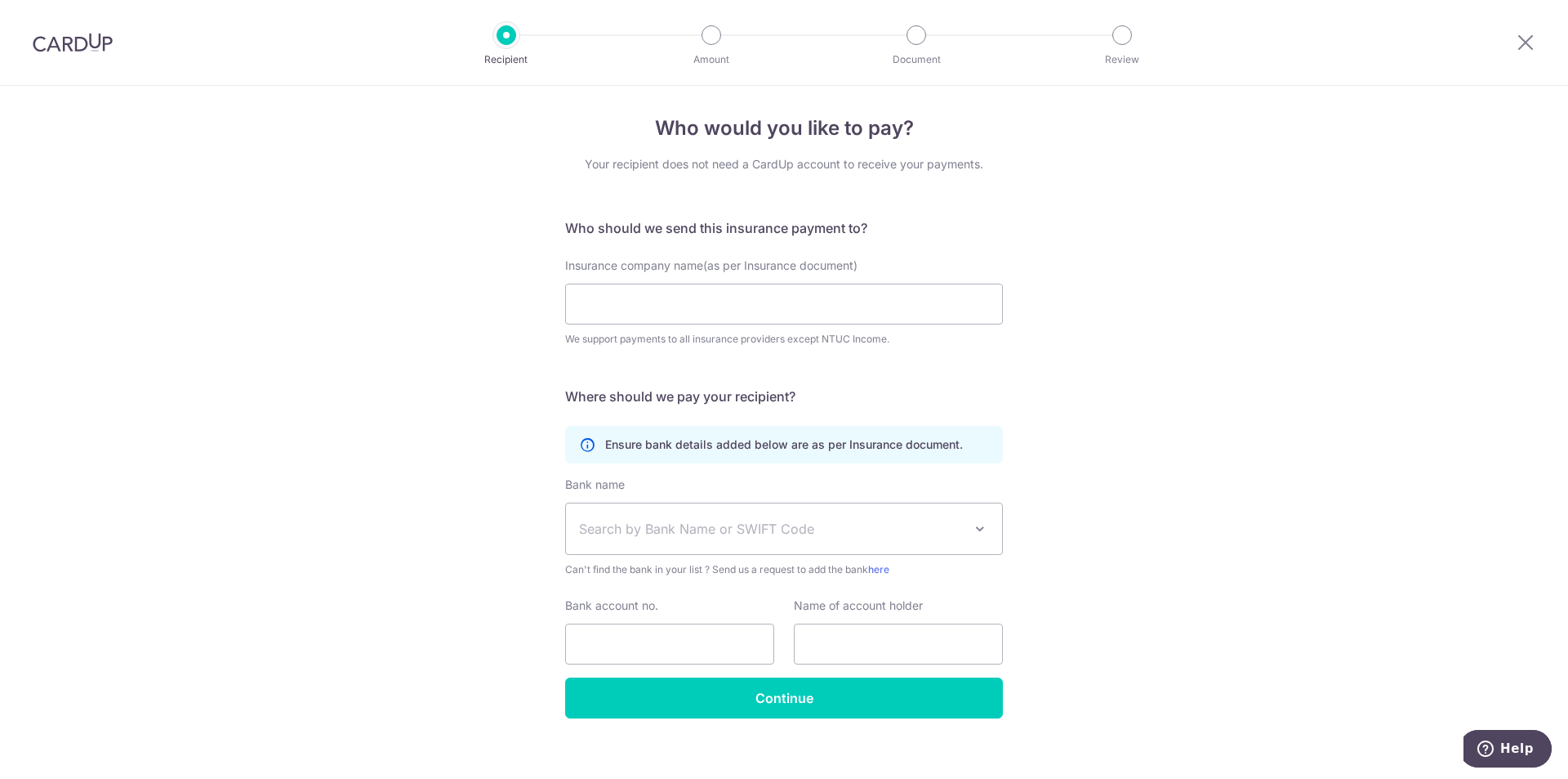
scroll to position [0, 0]
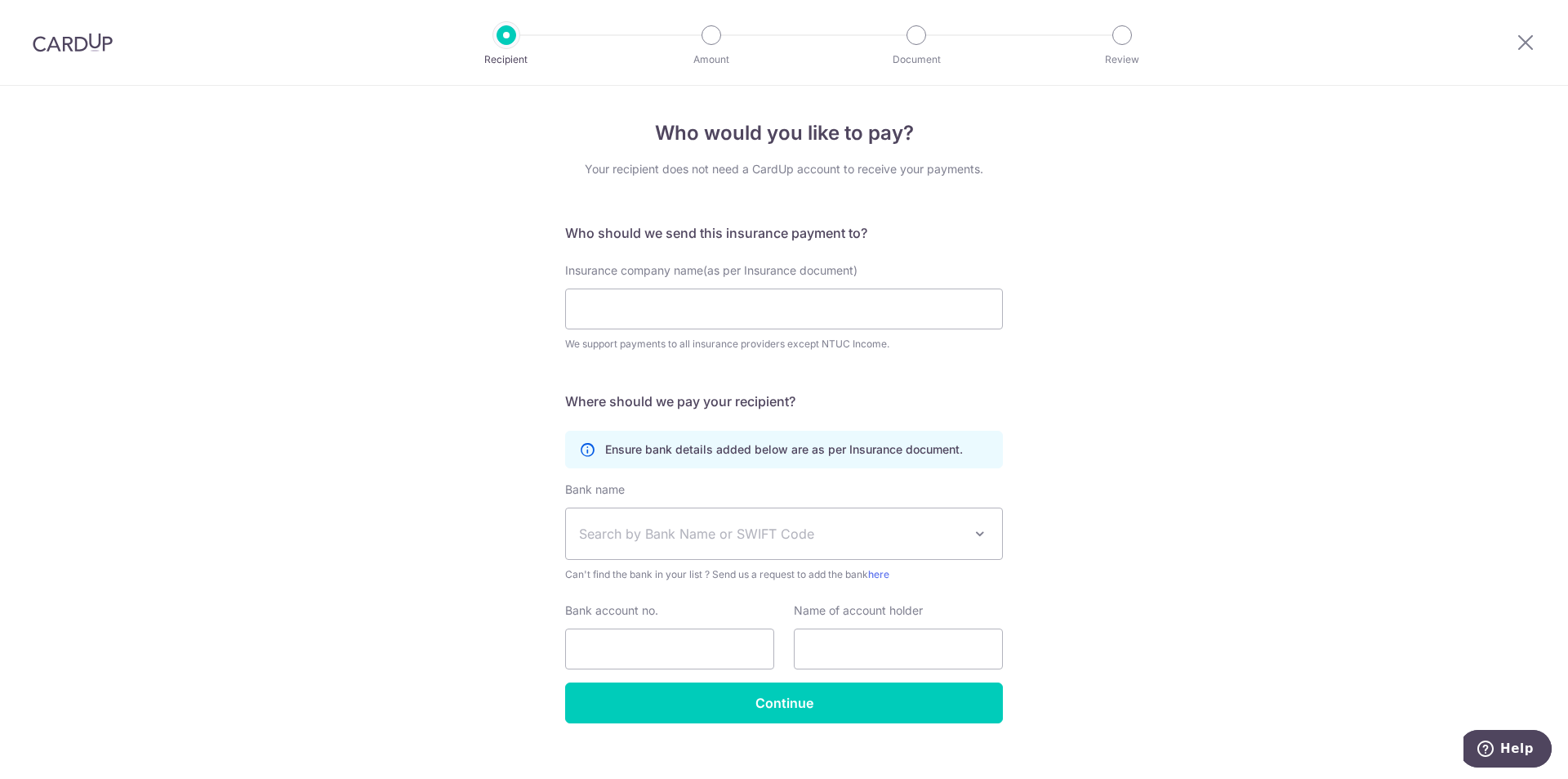
click at [706, 450] on p "Ensure bank details added below are as per Insurance document." at bounding box center [784, 449] width 358 height 16
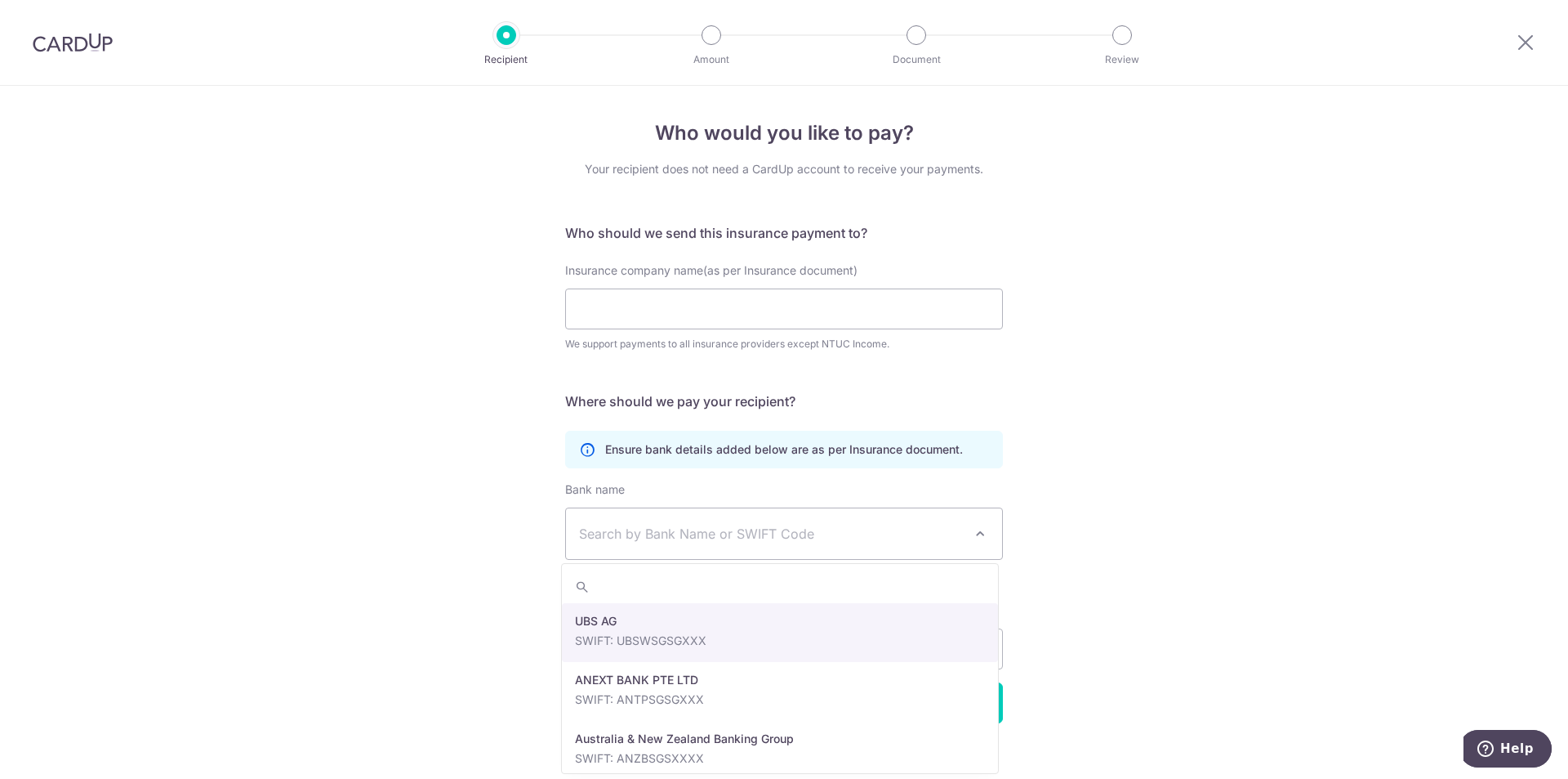
click at [773, 554] on span "Search by Bank Name or SWIFT Code" at bounding box center [784, 534] width 436 height 50
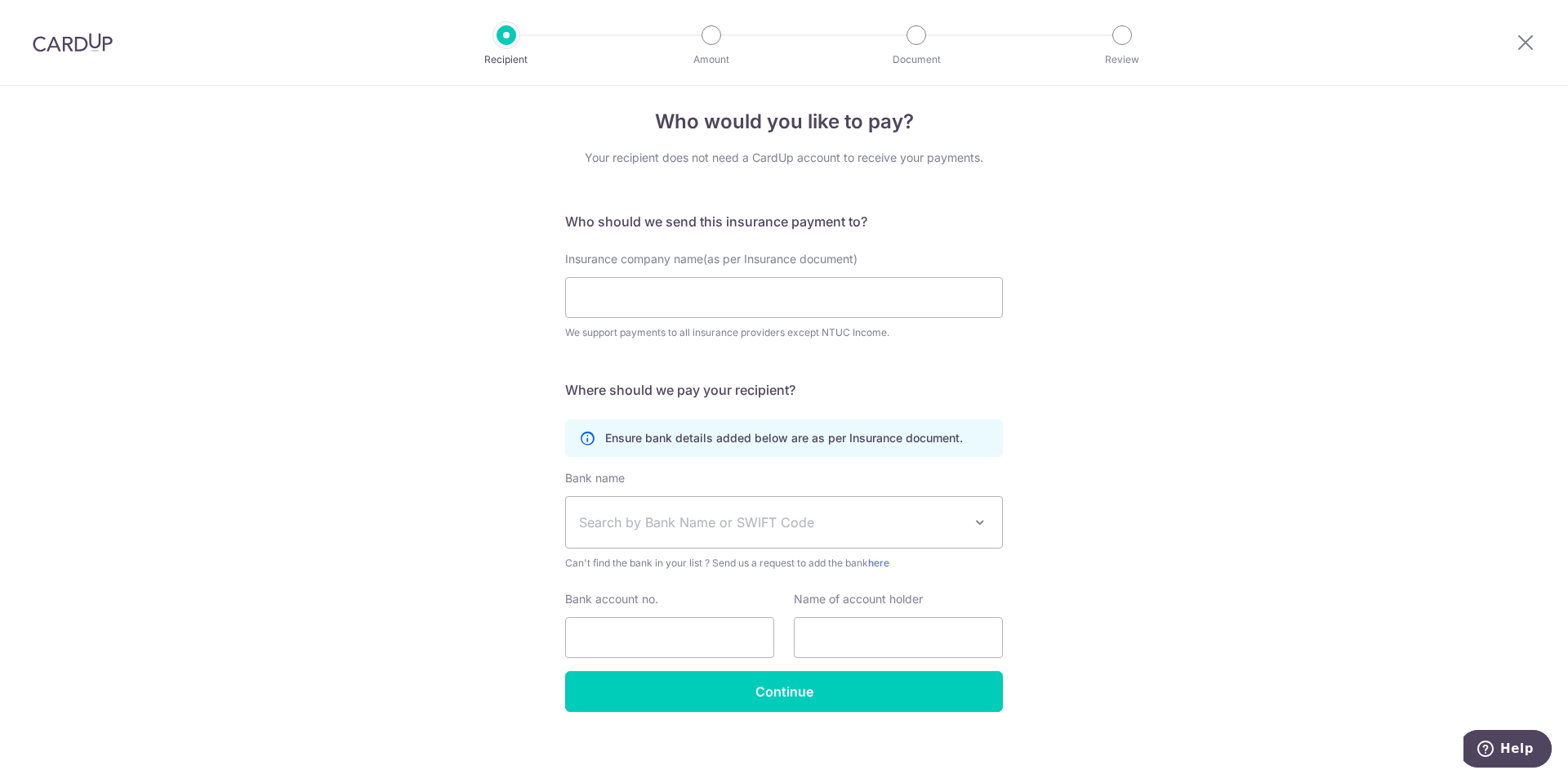
scroll to position [22, 0]
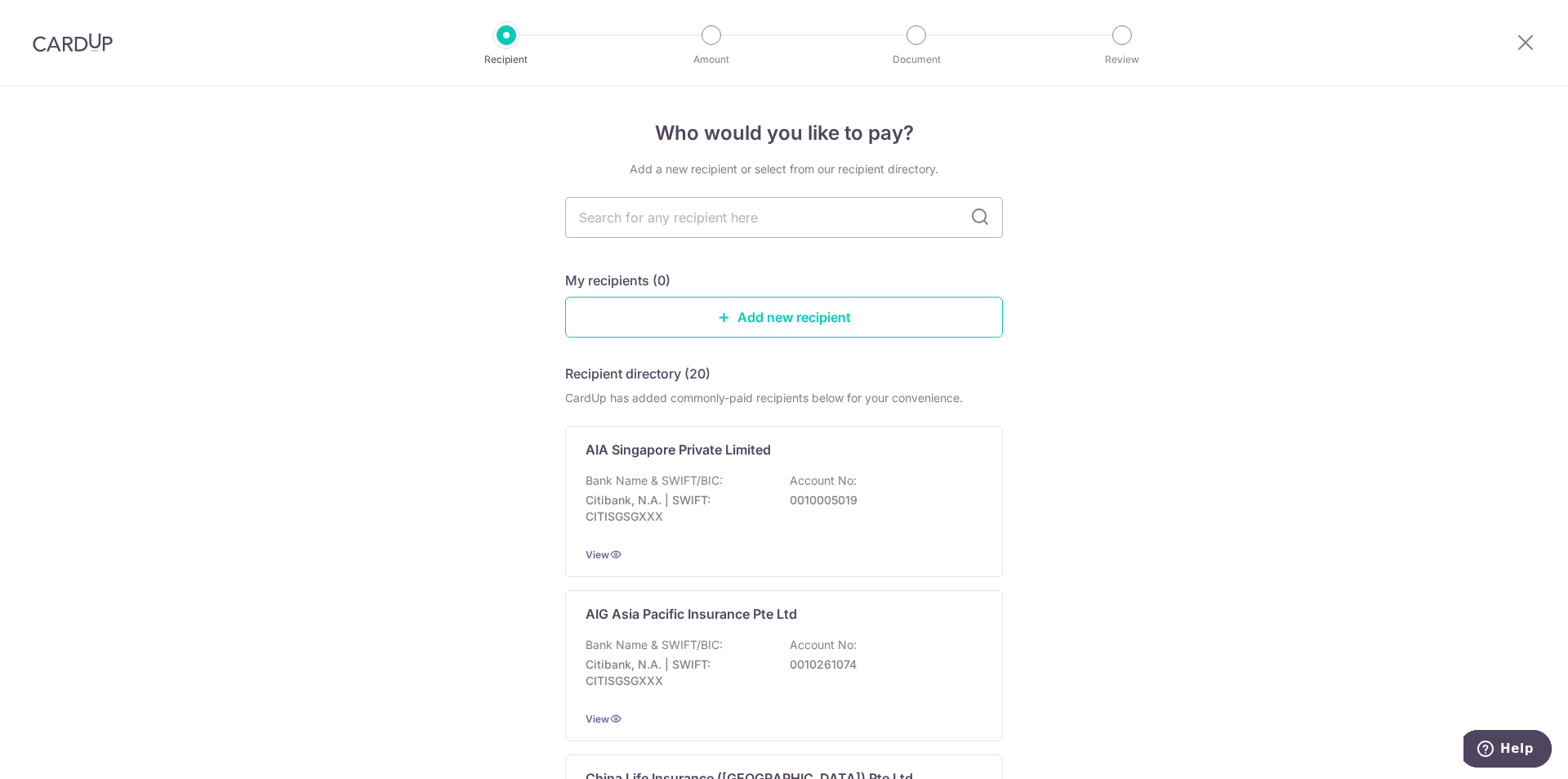
click at [497, 37] on div "Recipient" at bounding box center [506, 35] width 20 height 20
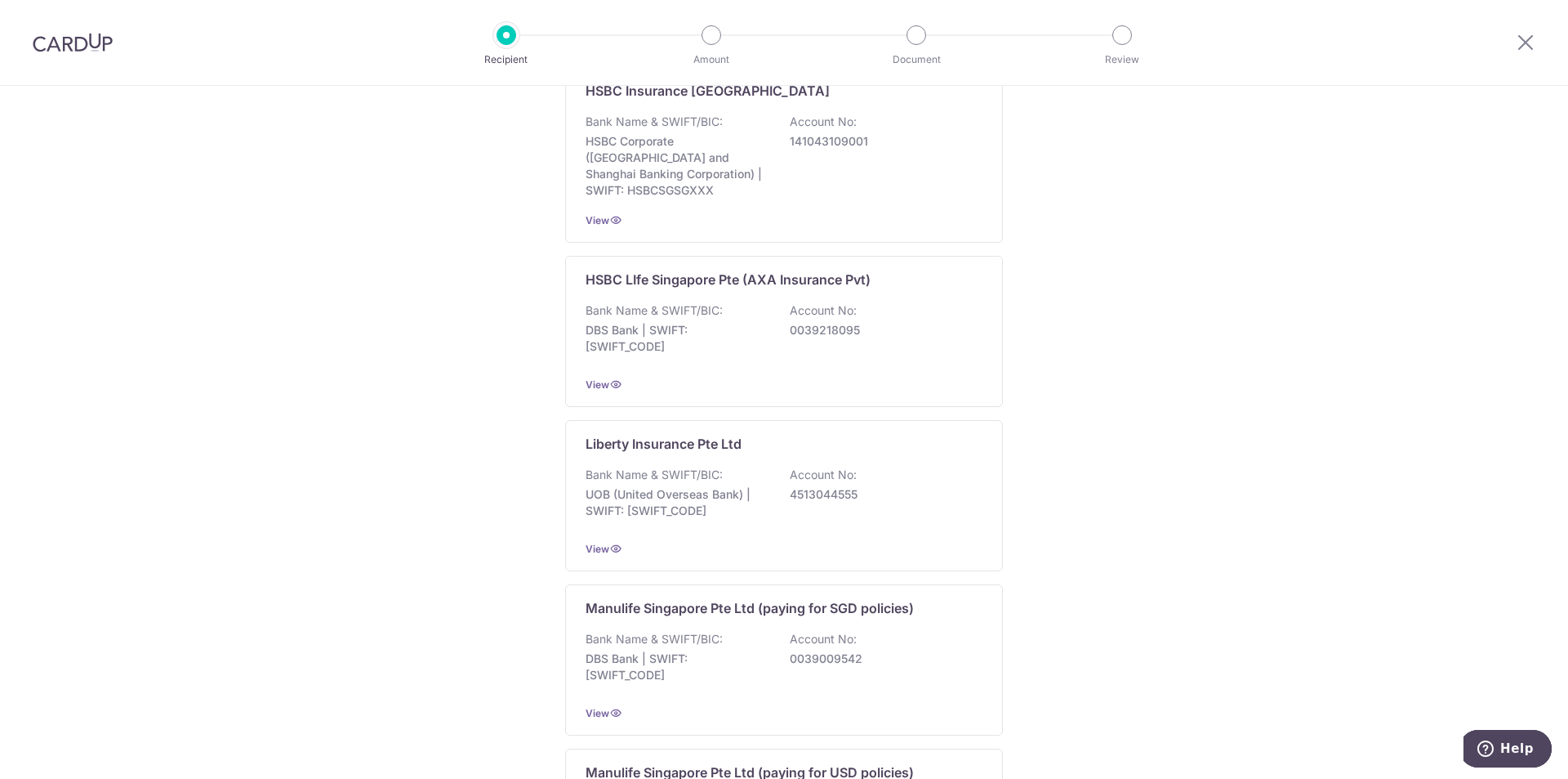
scroll to position [1453, 0]
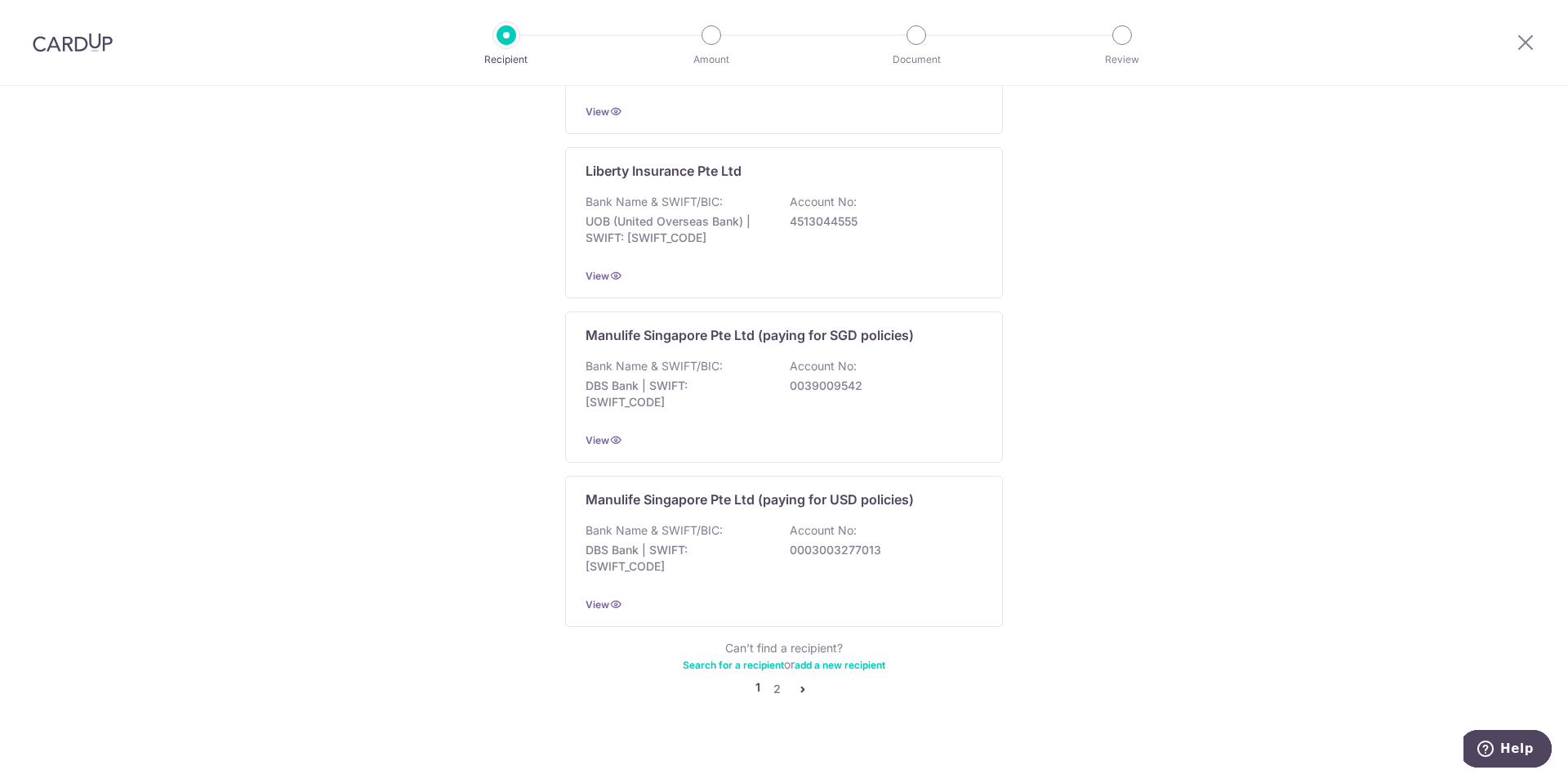
click at [804, 683] on icon "pager" at bounding box center [803, 689] width 14 height 14
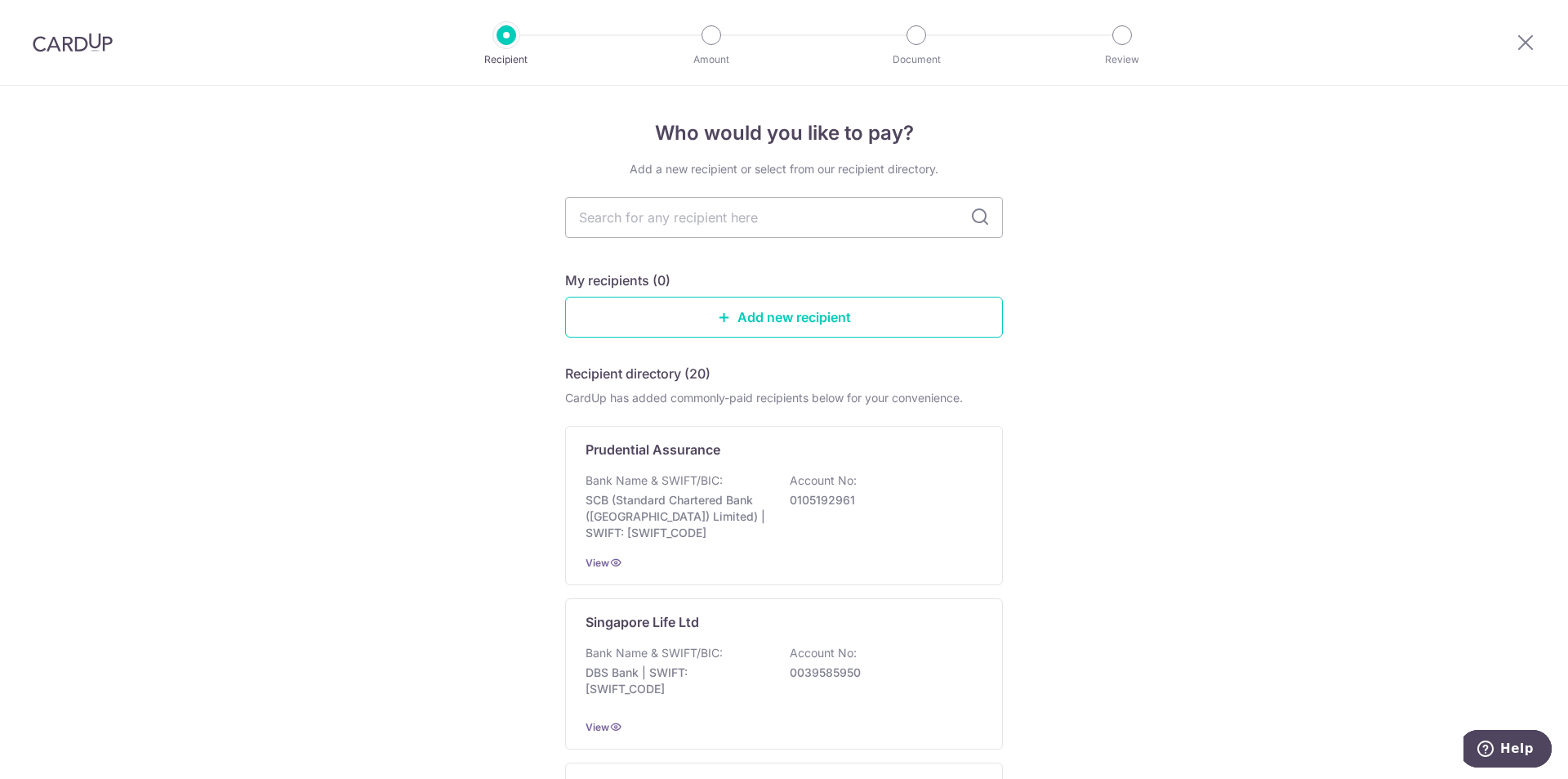
click at [712, 147] on h4 "Who would you like to pay?" at bounding box center [784, 133] width 438 height 30
click at [49, 42] on img at bounding box center [72, 42] width 80 height 20
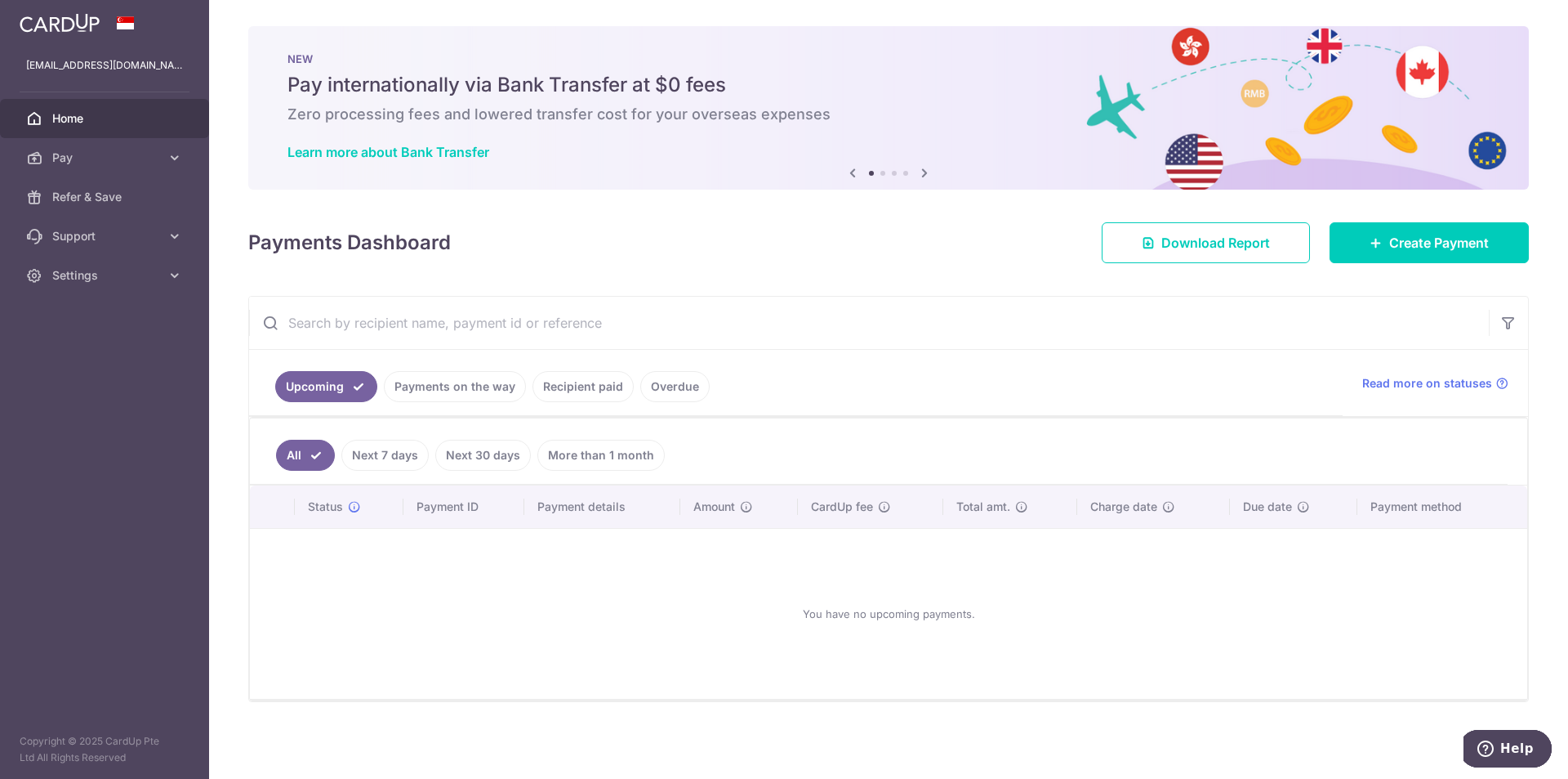
click at [338, 393] on link "Upcoming" at bounding box center [325, 387] width 102 height 31
click at [345, 390] on link "Upcoming" at bounding box center [325, 387] width 102 height 31
click at [93, 280] on span "Settings" at bounding box center [106, 275] width 108 height 16
click at [74, 320] on span "Account" at bounding box center [106, 315] width 108 height 16
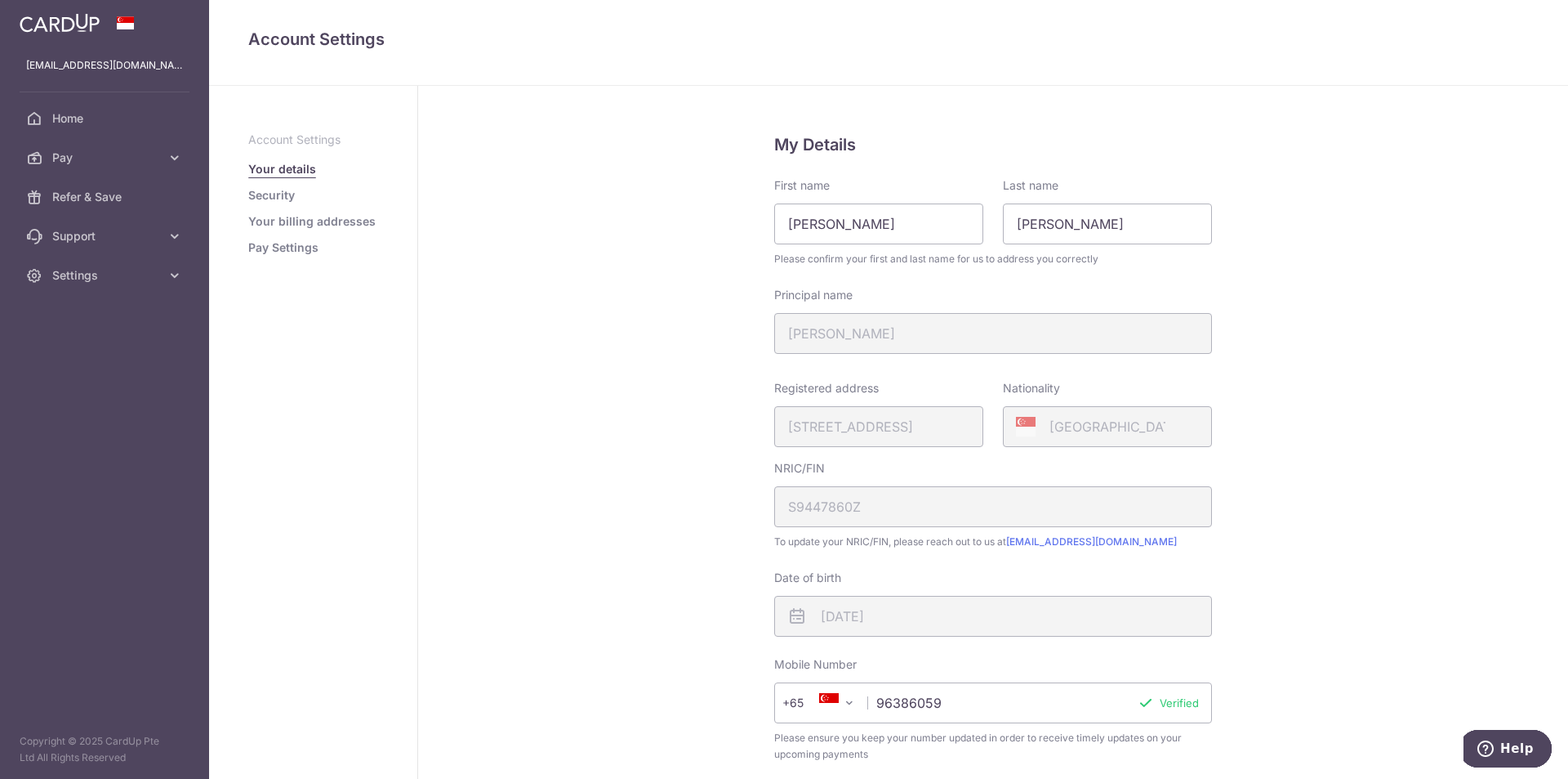
click at [315, 220] on link "Your billing addresses" at bounding box center [312, 222] width 127 height 16
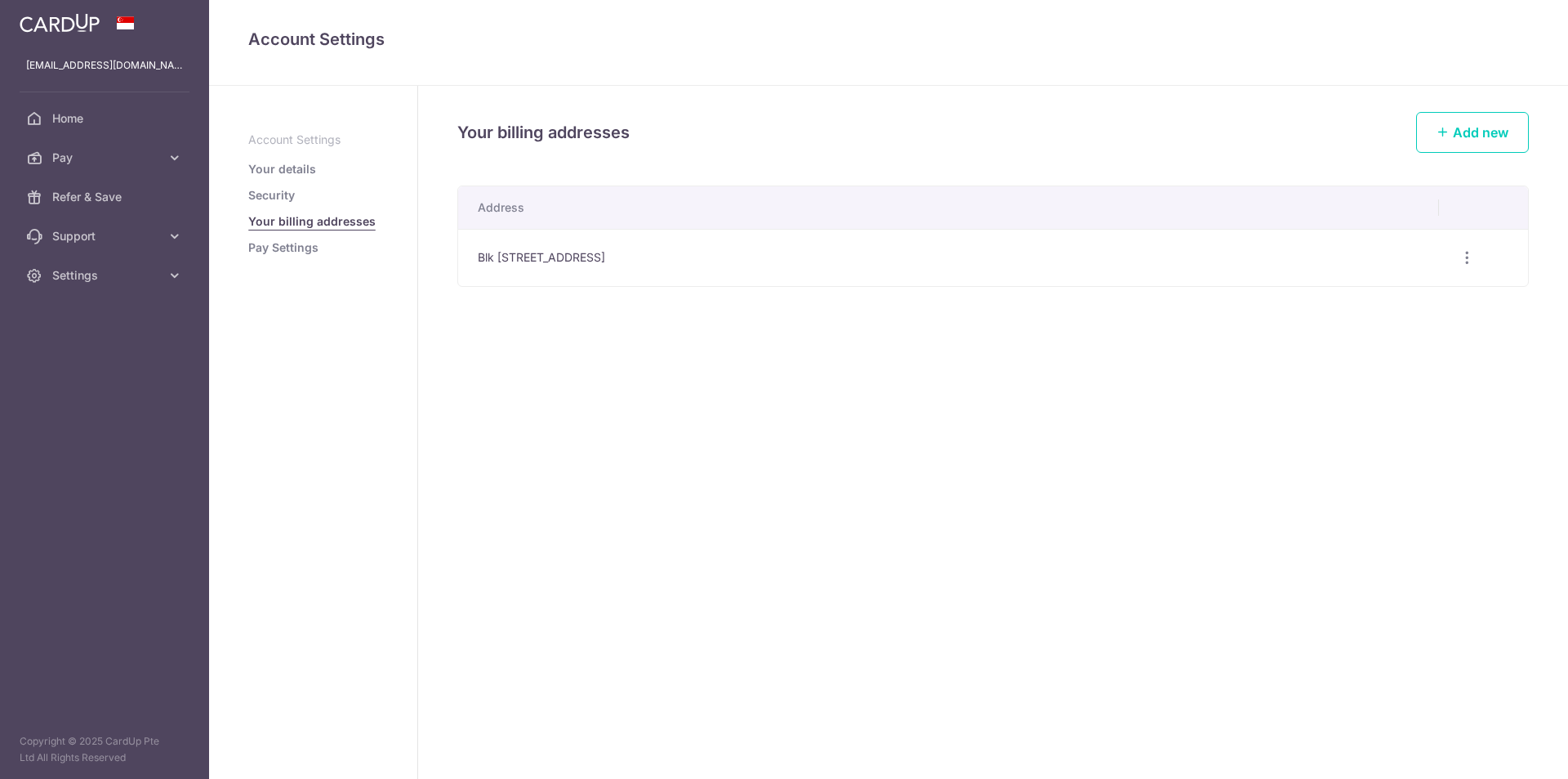
click at [285, 194] on link "Security" at bounding box center [272, 196] width 47 height 16
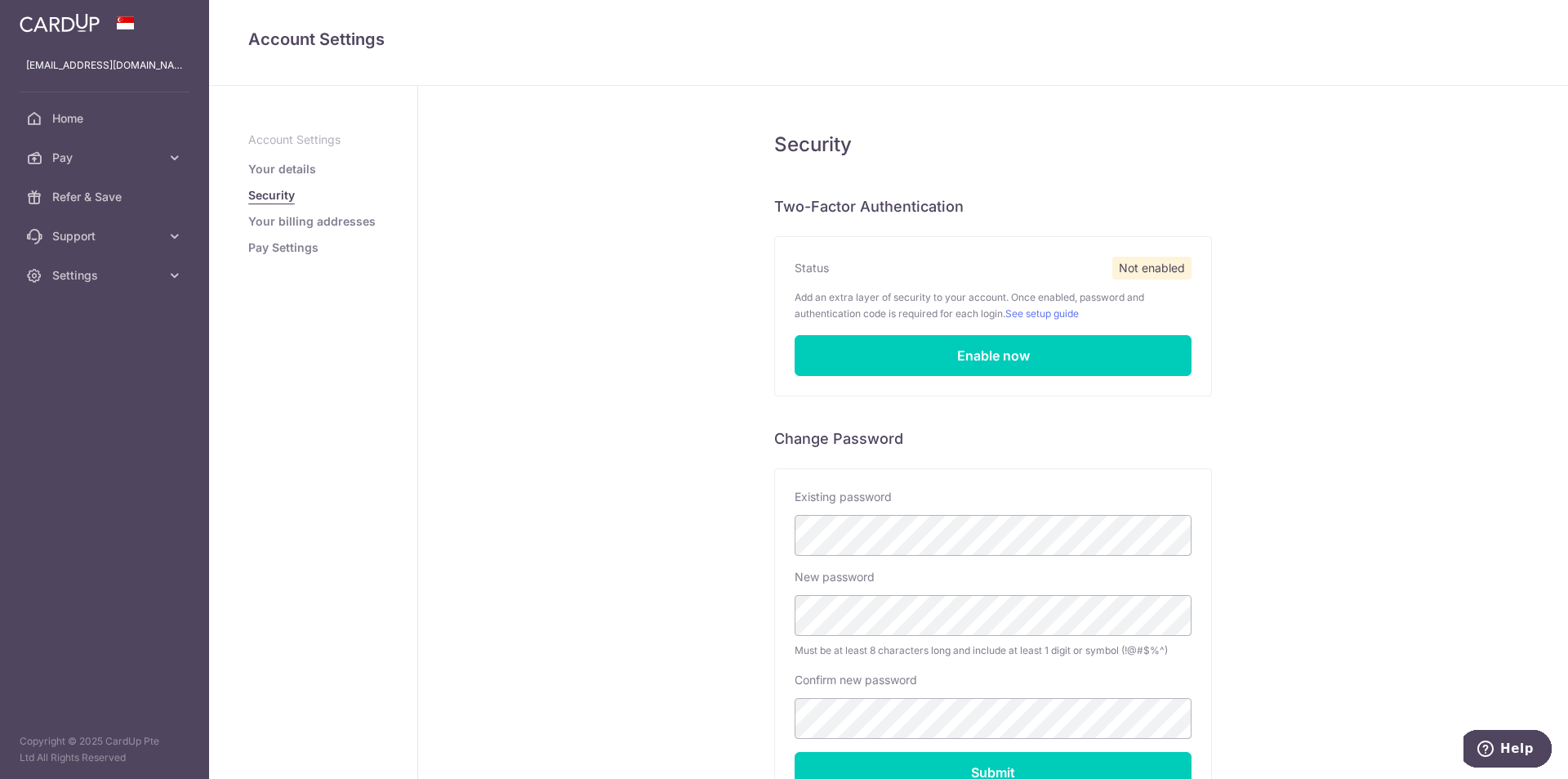
click at [290, 258] on aside "Account Settings Your details Security Your billing addresses Pay Settings" at bounding box center [314, 432] width 209 height 693
click at [293, 249] on link "Pay Settings" at bounding box center [284, 248] width 70 height 16
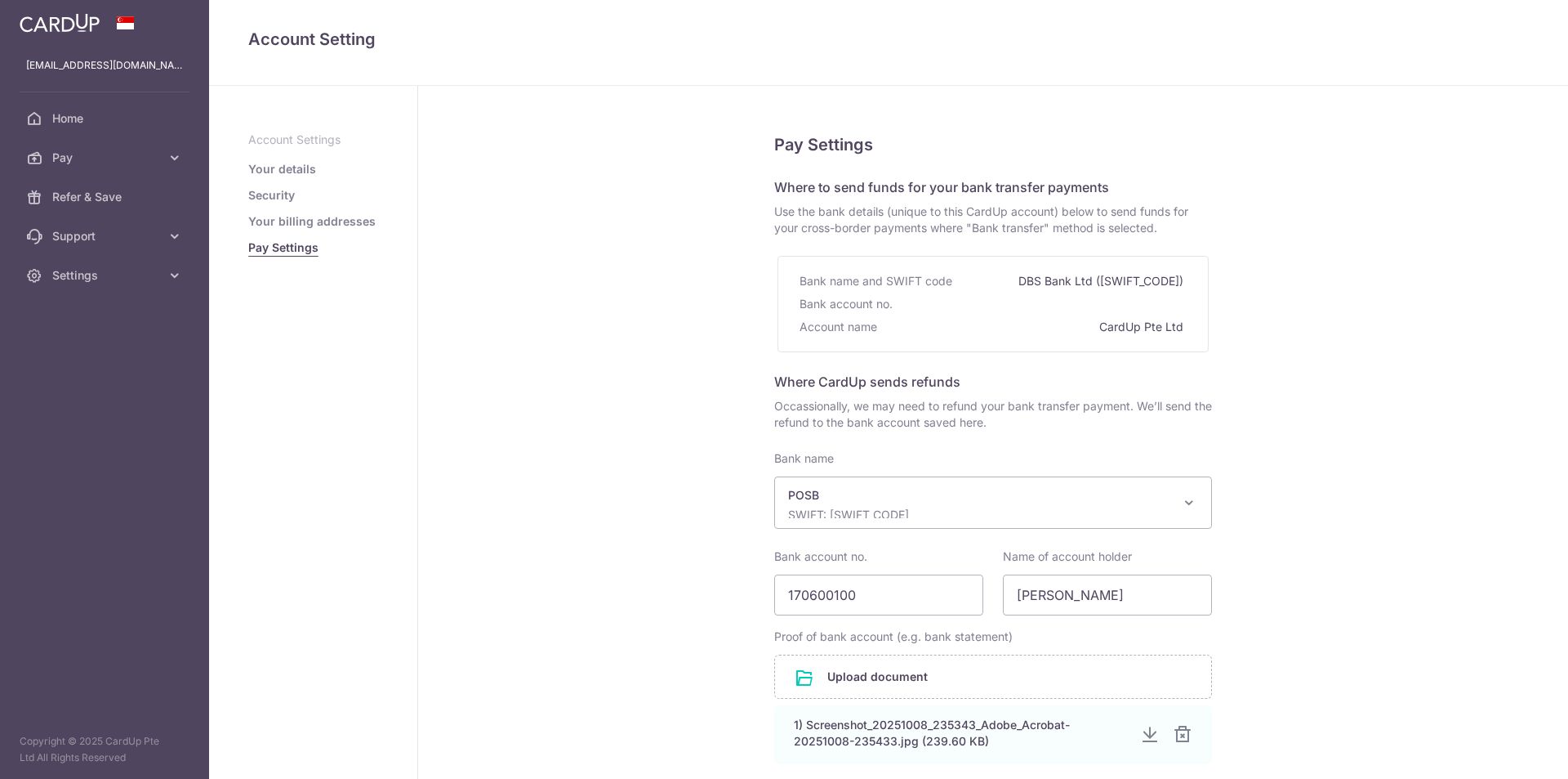
select select "19"
click at [83, 153] on span "Pay" at bounding box center [106, 158] width 108 height 16
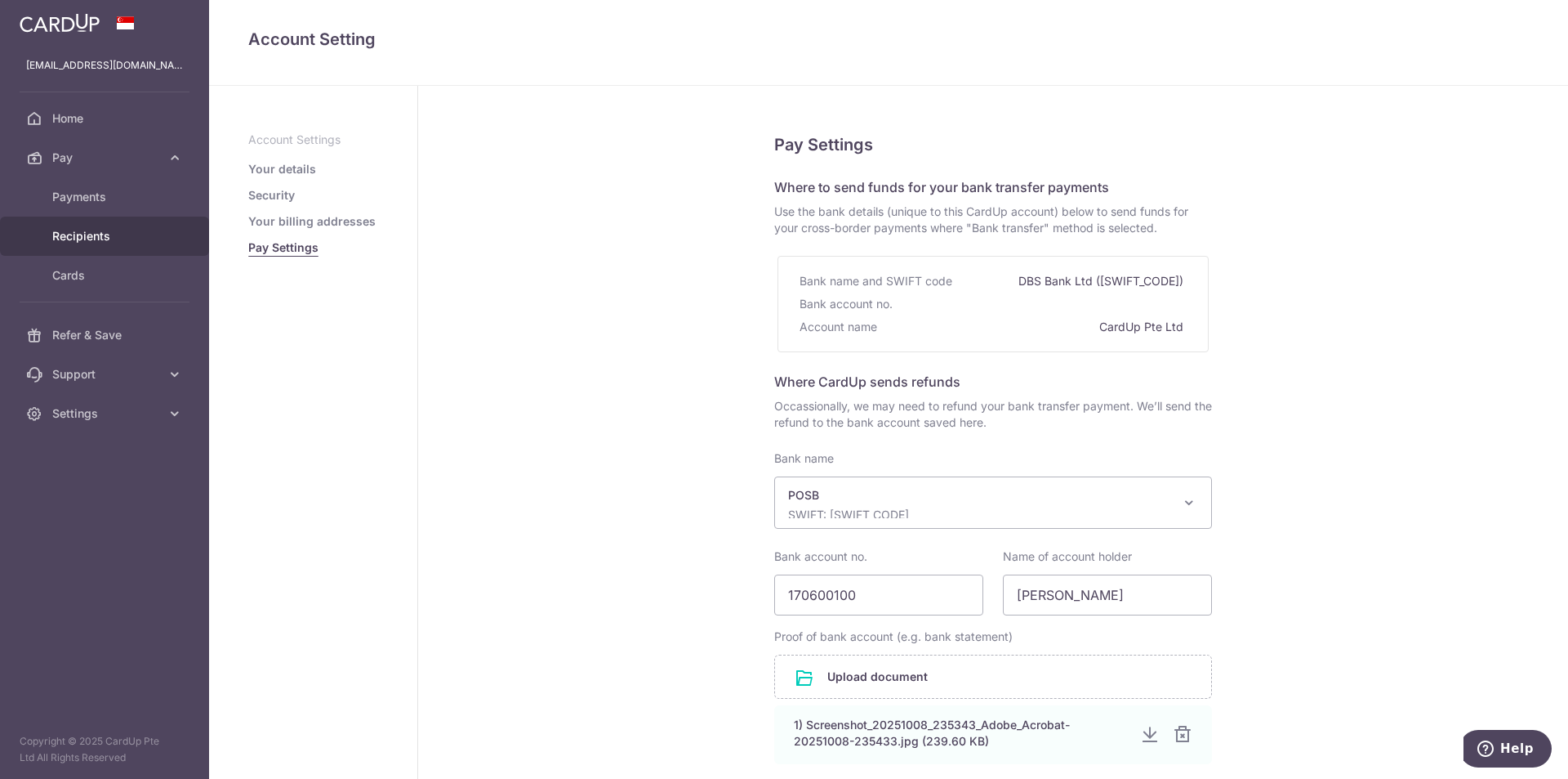
click at [87, 227] on link "Recipients" at bounding box center [105, 236] width 209 height 40
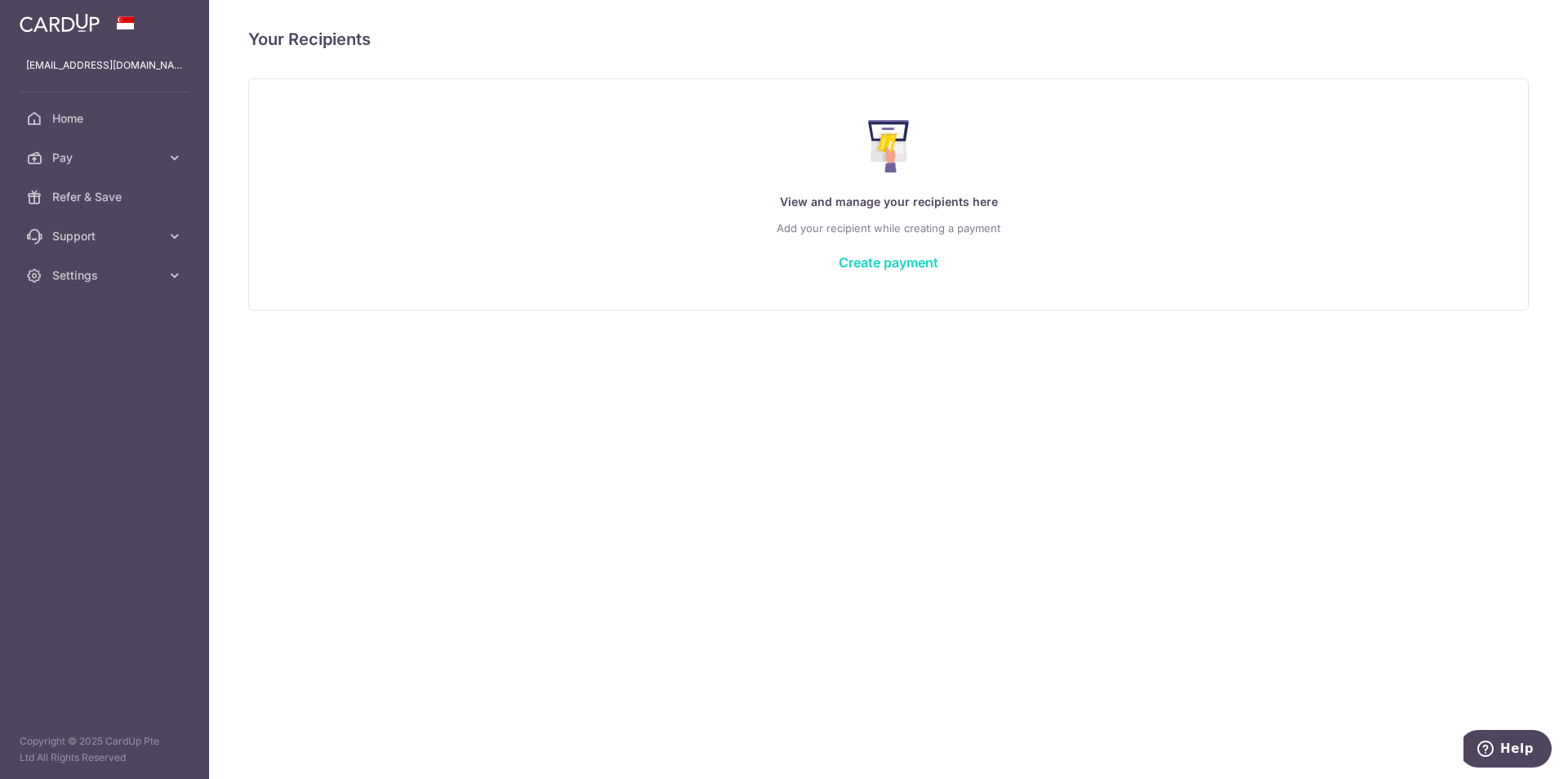
click at [921, 262] on link "Create payment" at bounding box center [889, 262] width 100 height 16
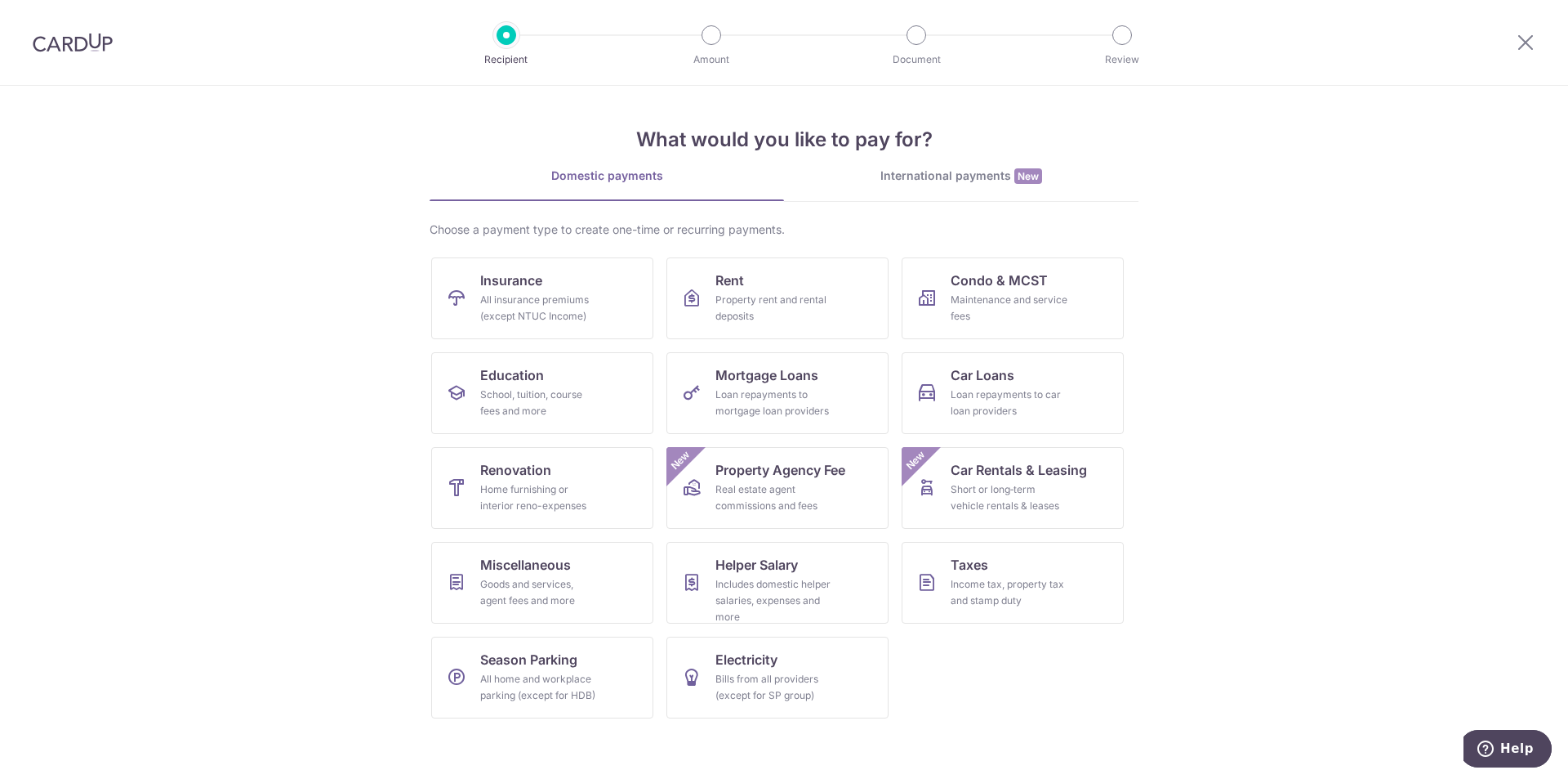
click at [701, 32] on li "Amount" at bounding box center [619, 35] width 205 height 20
click at [923, 37] on div at bounding box center [916, 35] width 20 height 20
click at [643, 182] on div "Domestic payments" at bounding box center [606, 176] width 354 height 16
click at [561, 305] on div "All insurance premiums (except NTUC Income)" at bounding box center [539, 308] width 118 height 32
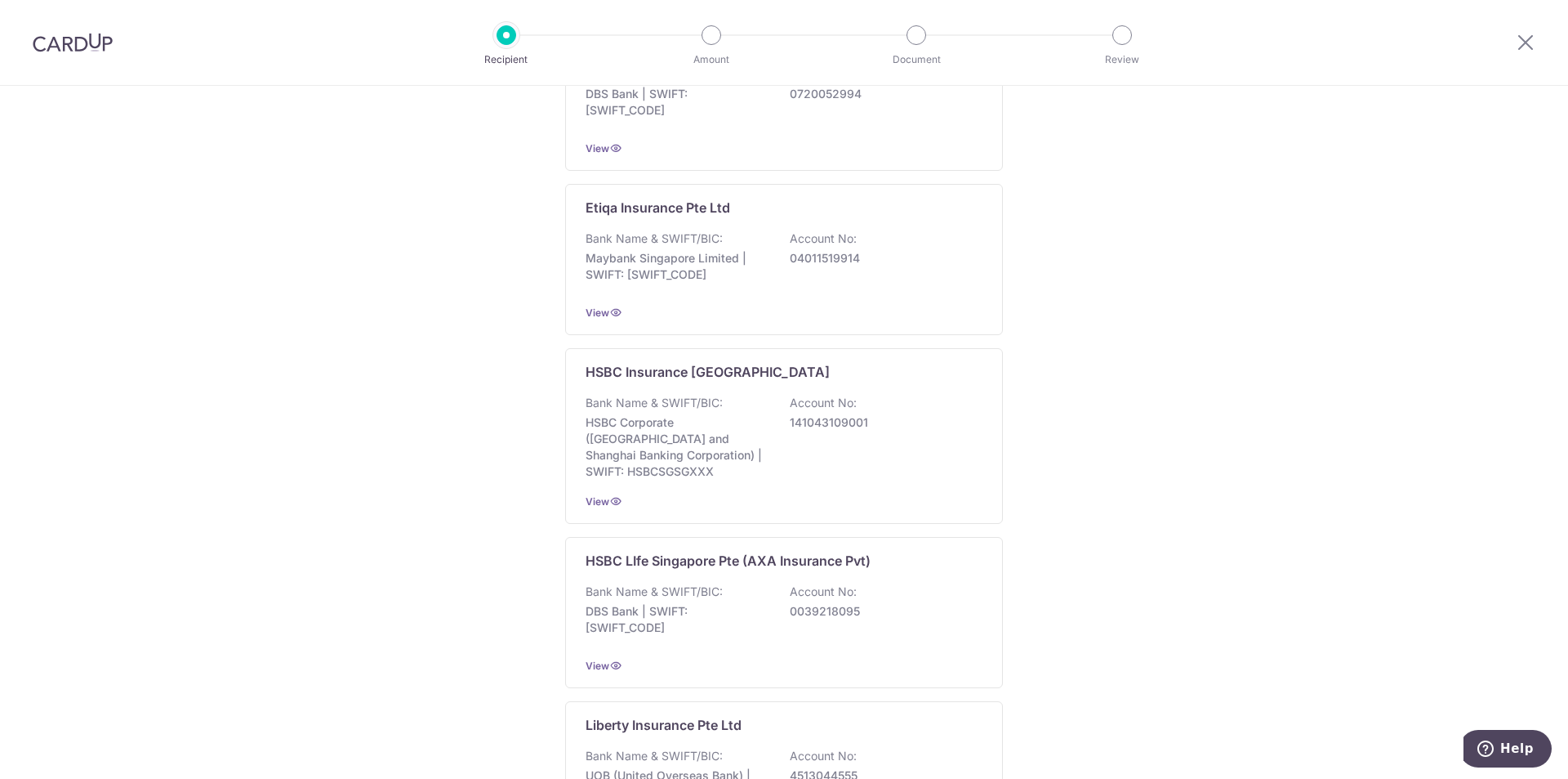
scroll to position [1226, 0]
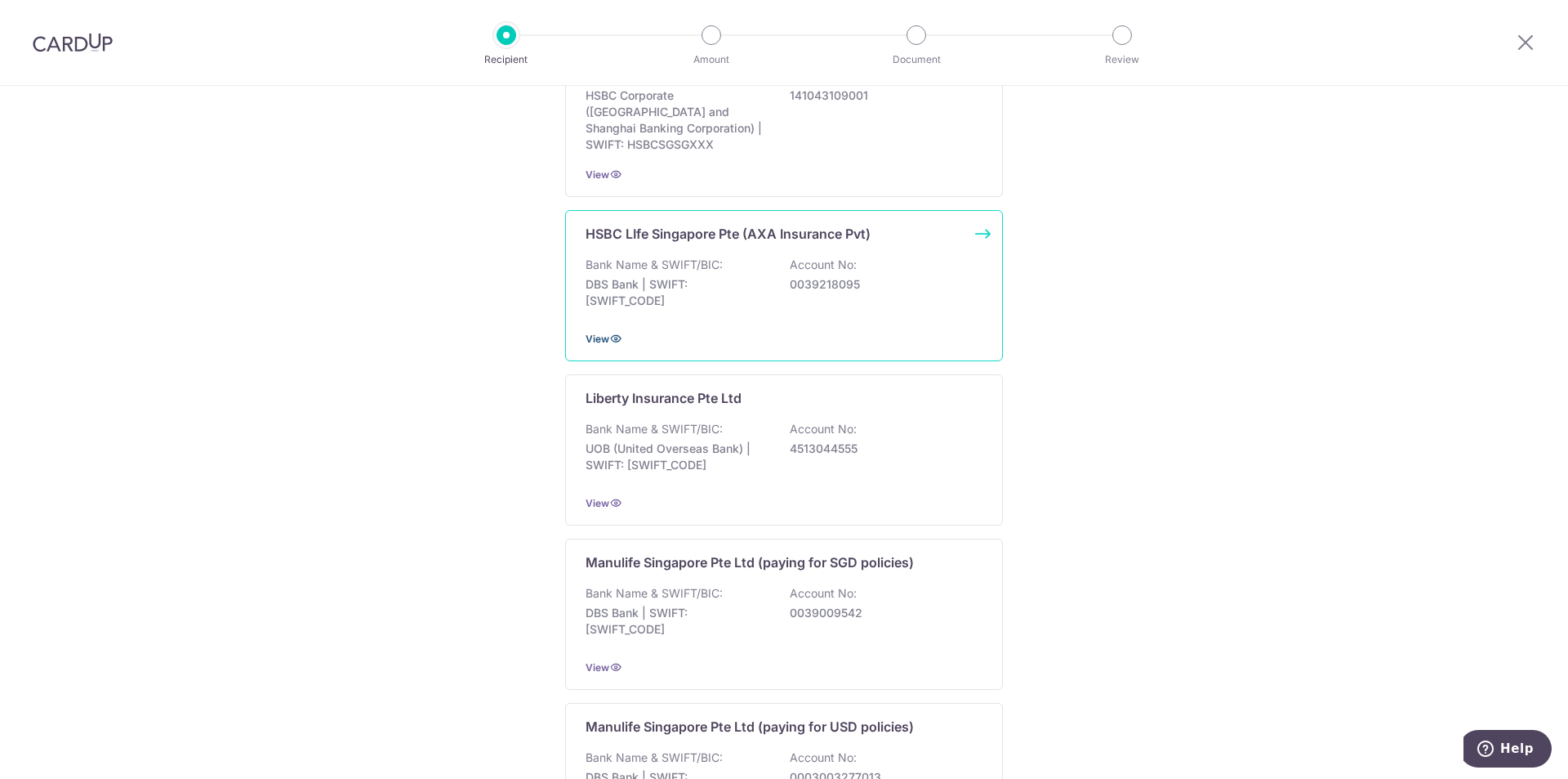
click at [609, 332] on icon at bounding box center [615, 338] width 14 height 14
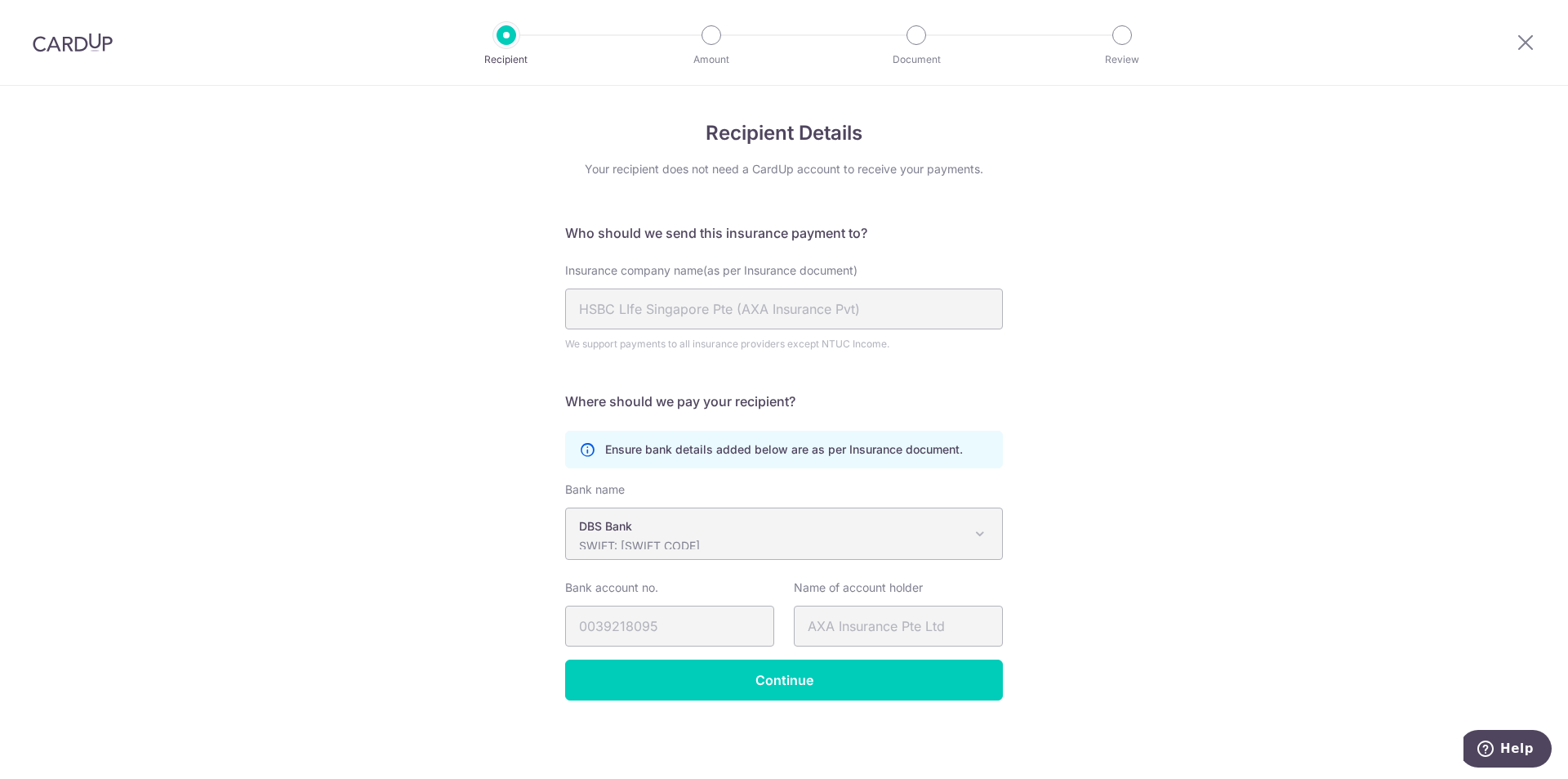
click at [980, 540] on span at bounding box center [980, 534] width 20 height 20
click at [1131, 498] on div "Recipient Details Your recipient does not need a CardUp account to receive your…" at bounding box center [784, 432] width 1568 height 693
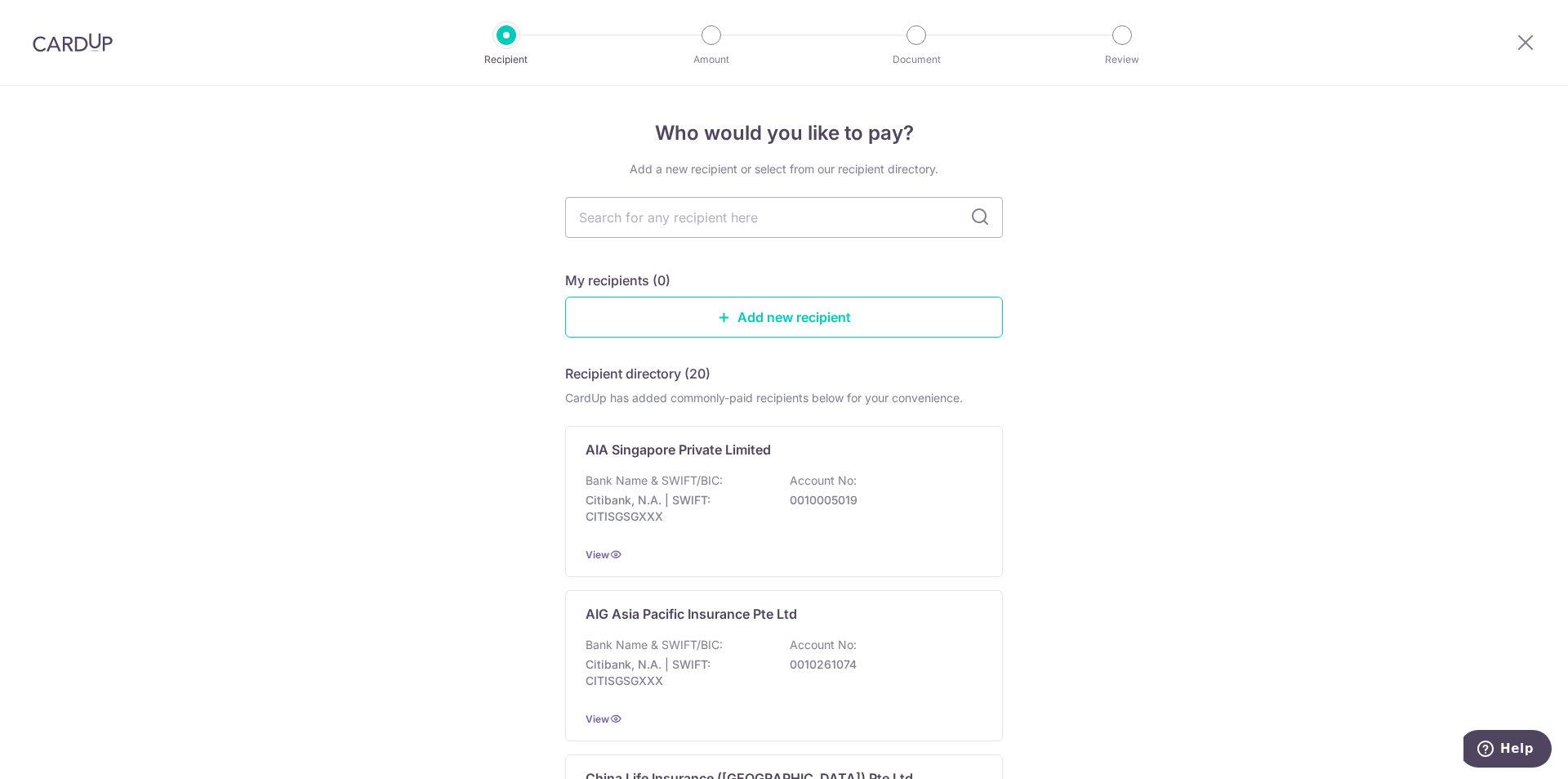
click at [58, 64] on div at bounding box center [72, 42] width 145 height 85
click at [76, 39] on img at bounding box center [72, 42] width 80 height 20
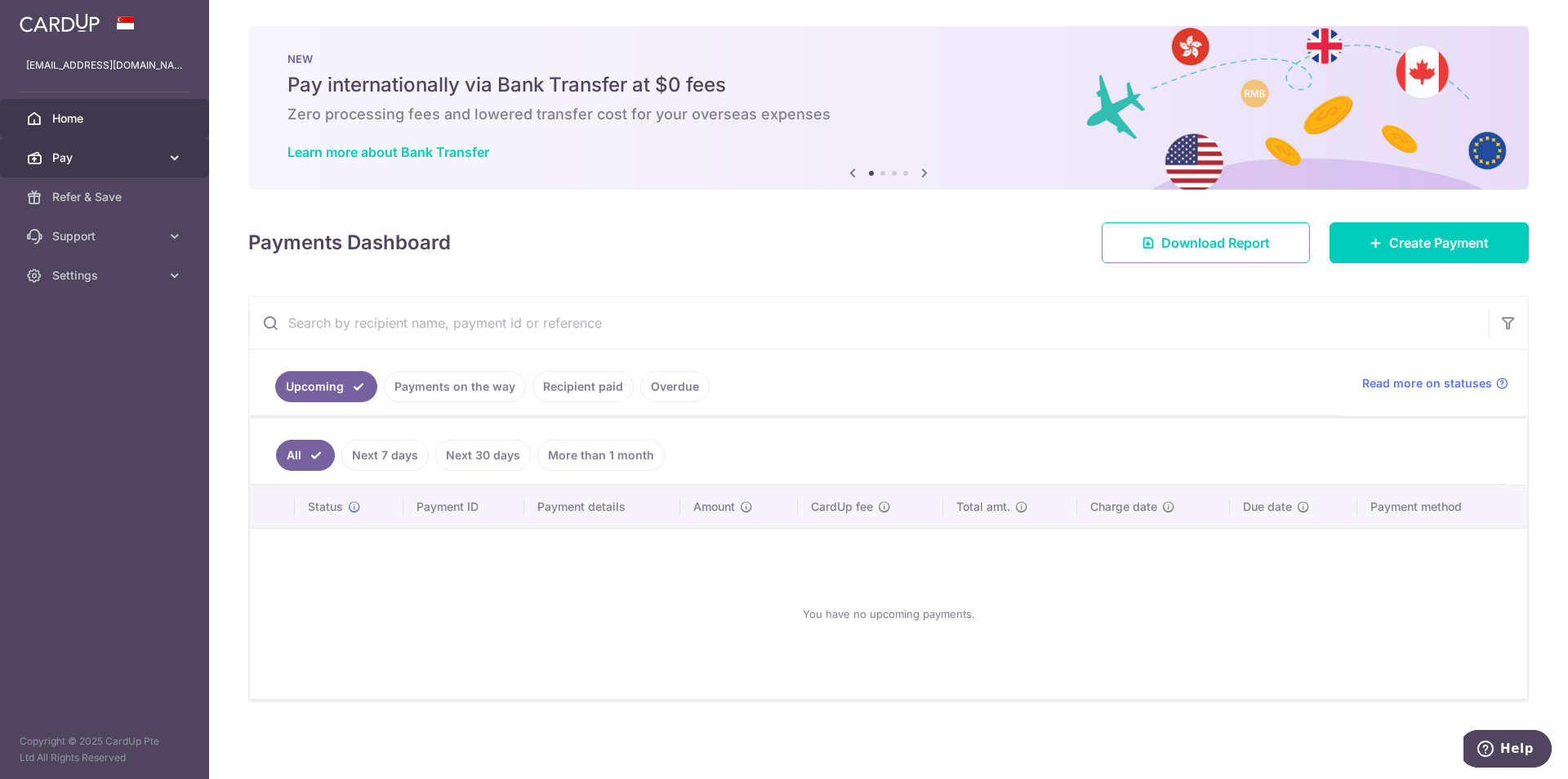
click at [62, 165] on span "Pay" at bounding box center [106, 158] width 108 height 16
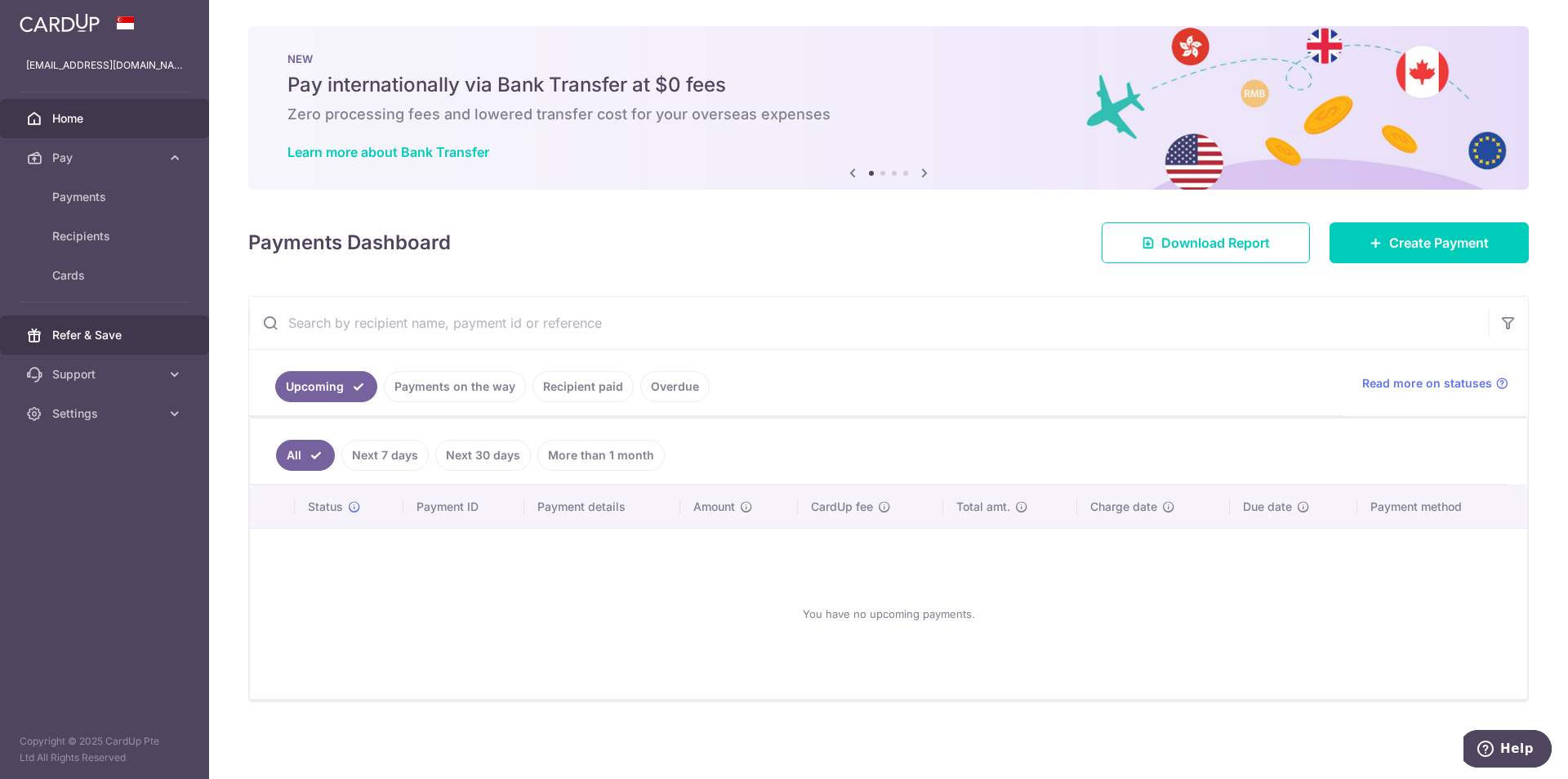
click at [115, 328] on span "Refer & Save" at bounding box center [106, 335] width 108 height 16
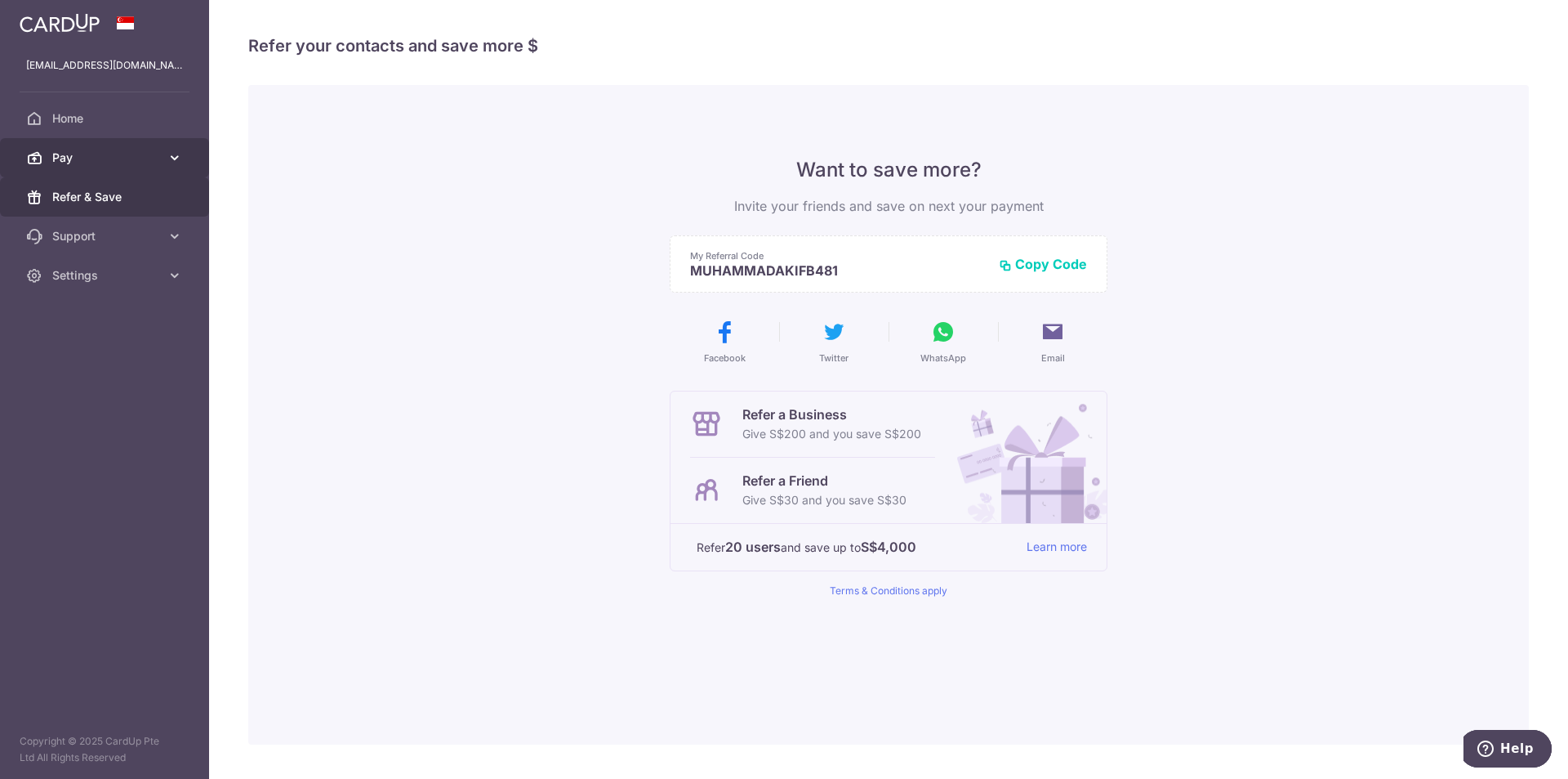
click at [108, 153] on span "Pay" at bounding box center [106, 158] width 108 height 16
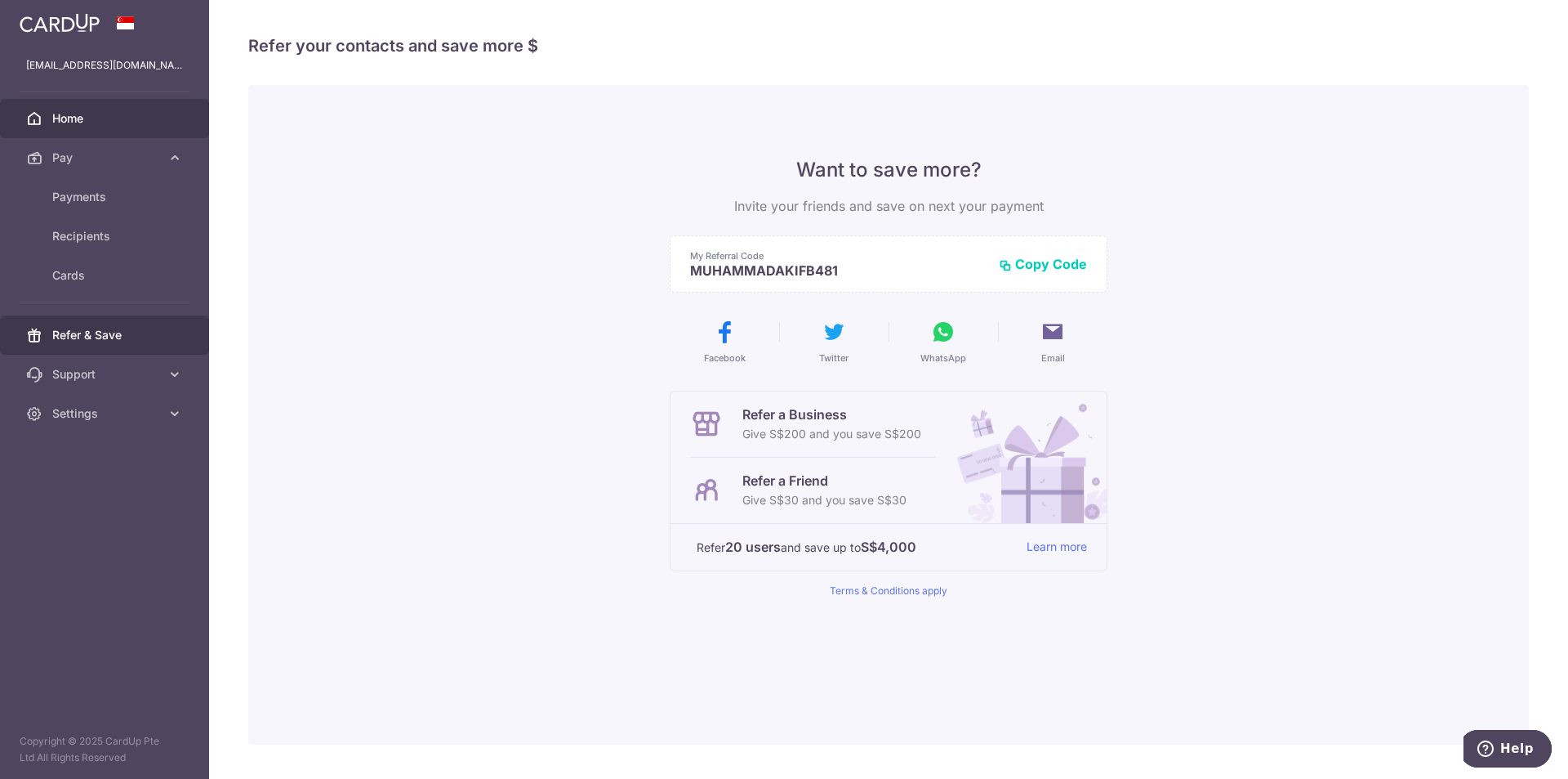
click at [100, 127] on link "Home" at bounding box center [105, 119] width 209 height 40
